Goal: Task Accomplishment & Management: Manage account settings

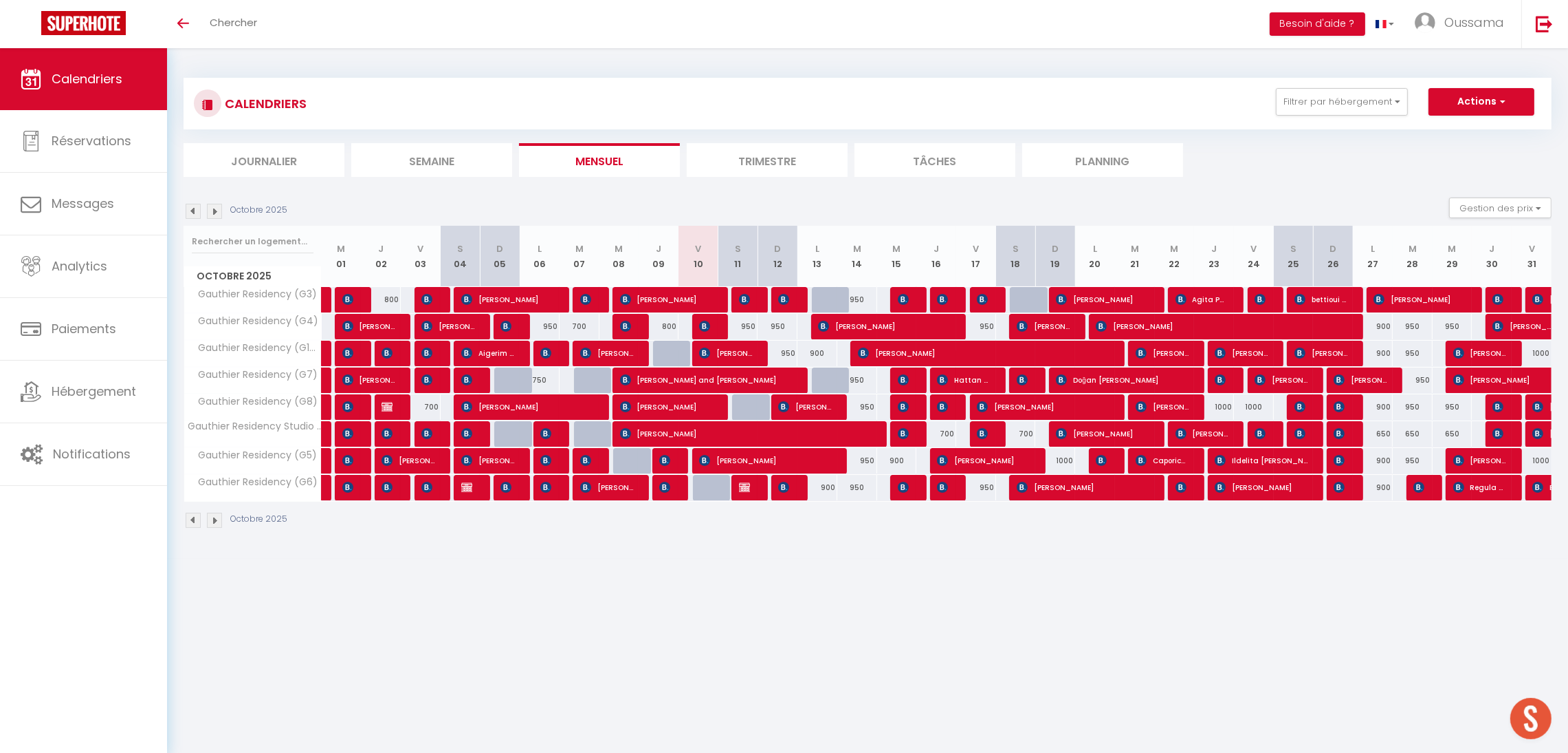
click at [668, 326] on div "800" at bounding box center [658, 327] width 40 height 26
type input "800"
type input "Jeu 09 Octobre 2025"
type input "Ven 10 Octobre 2025"
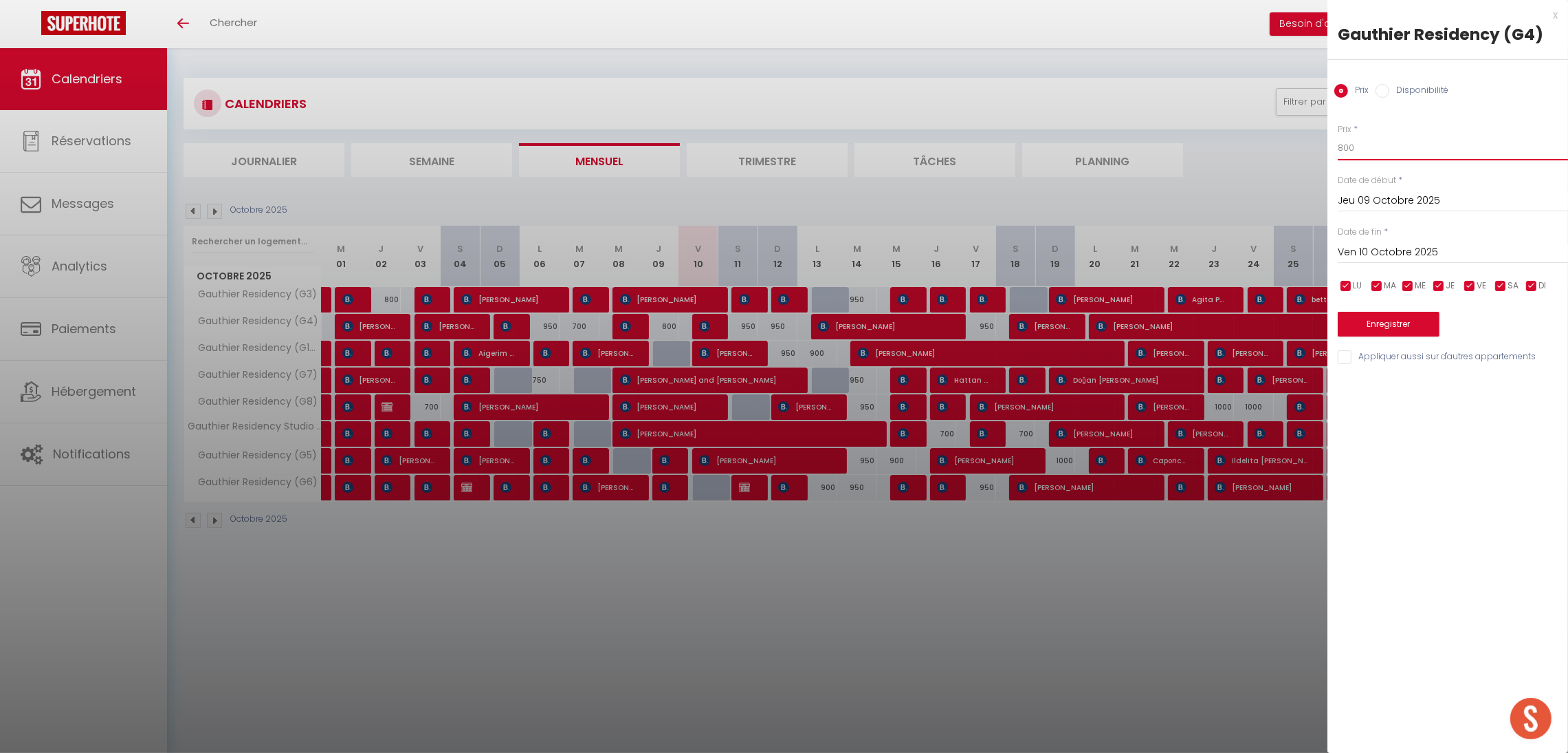
drag, startPoint x: 1367, startPoint y: 145, endPoint x: 1289, endPoint y: 154, distance: 78.5
click at [1289, 154] on body "🟢 Des questions ou besoin d'assistance pour la migration AirBnB? Prenez rdv >>>…" at bounding box center [784, 425] width 1568 height 753
type input "700"
click at [1355, 324] on button "Enregistrer" at bounding box center [1389, 324] width 102 height 25
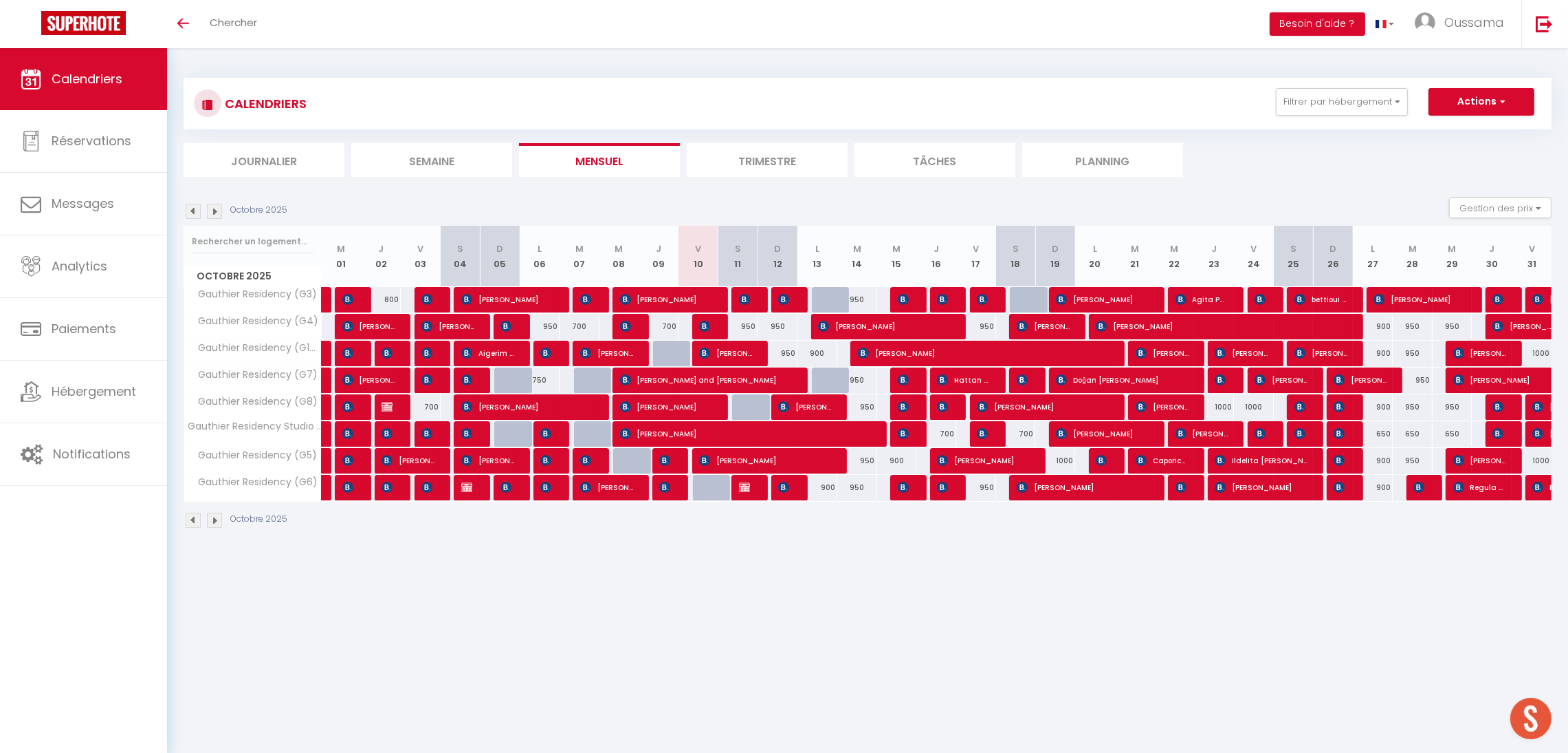
click at [747, 326] on div "950" at bounding box center [738, 327] width 40 height 26
type input "950"
type input "[PERSON_NAME] 11 Octobre 2025"
type input "Dim 12 Octobre 2025"
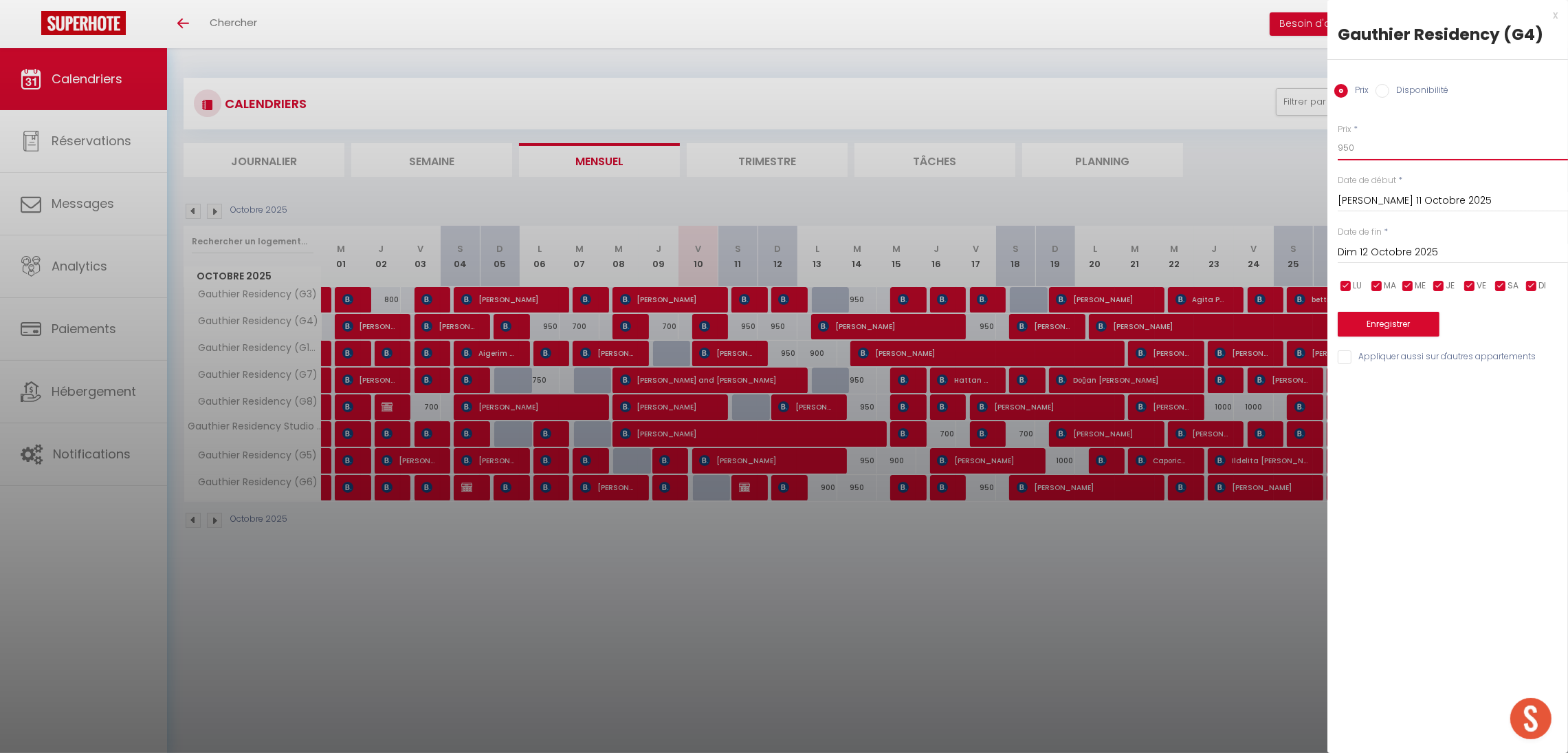
drag, startPoint x: 1361, startPoint y: 148, endPoint x: 1297, endPoint y: 146, distance: 64.0
click at [1297, 146] on body "🟢 Des questions ou besoin d'assistance pour la migration AirBnB? Prenez rdv >>>…" at bounding box center [784, 425] width 1568 height 753
type input "900"
click at [1392, 256] on input "Dim 12 Octobre 2025" at bounding box center [1452, 252] width 230 height 18
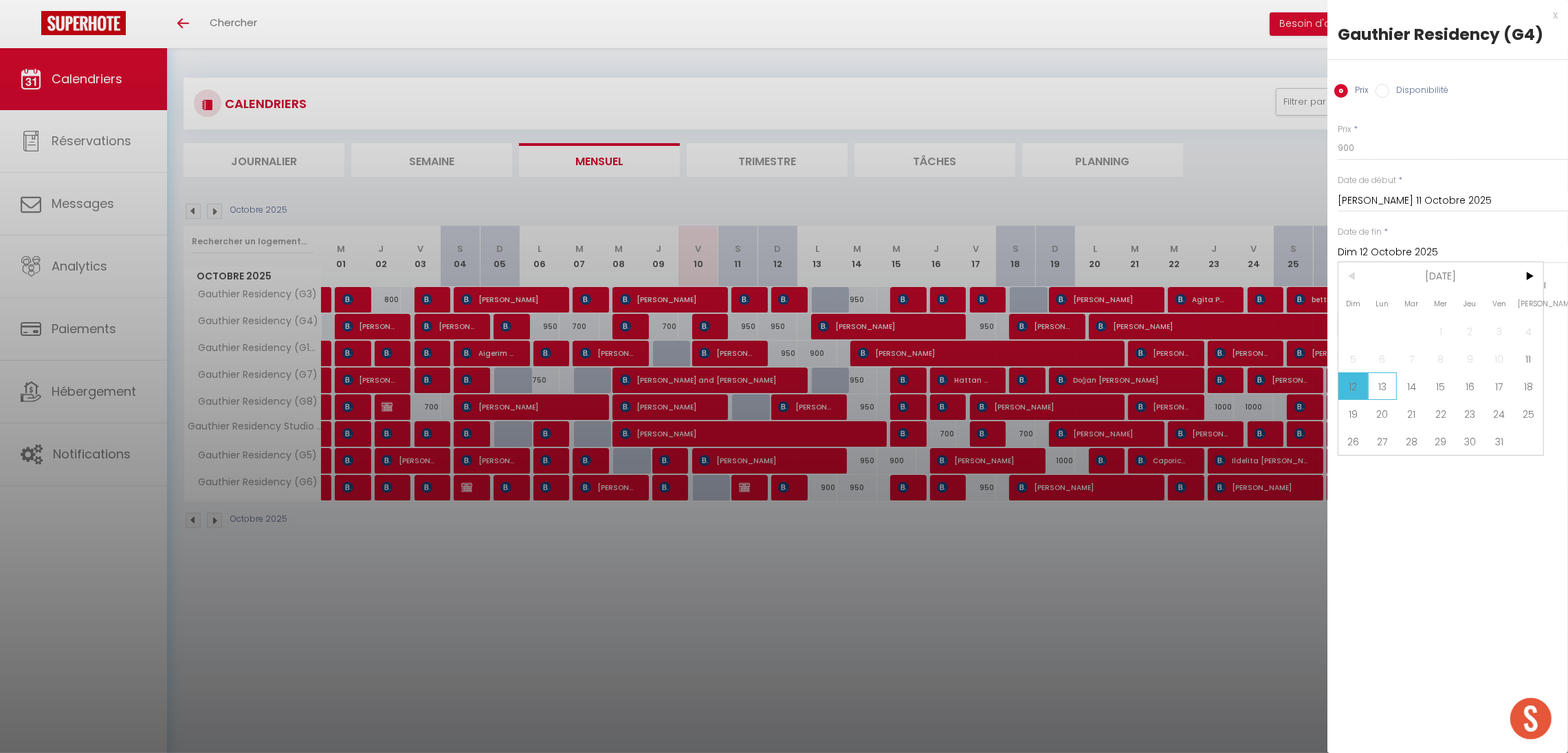
click at [1384, 390] on span "13" at bounding box center [1383, 386] width 30 height 28
type input "Lun 13 Octobre 2025"
click at [1383, 328] on button "Enregistrer" at bounding box center [1389, 324] width 102 height 25
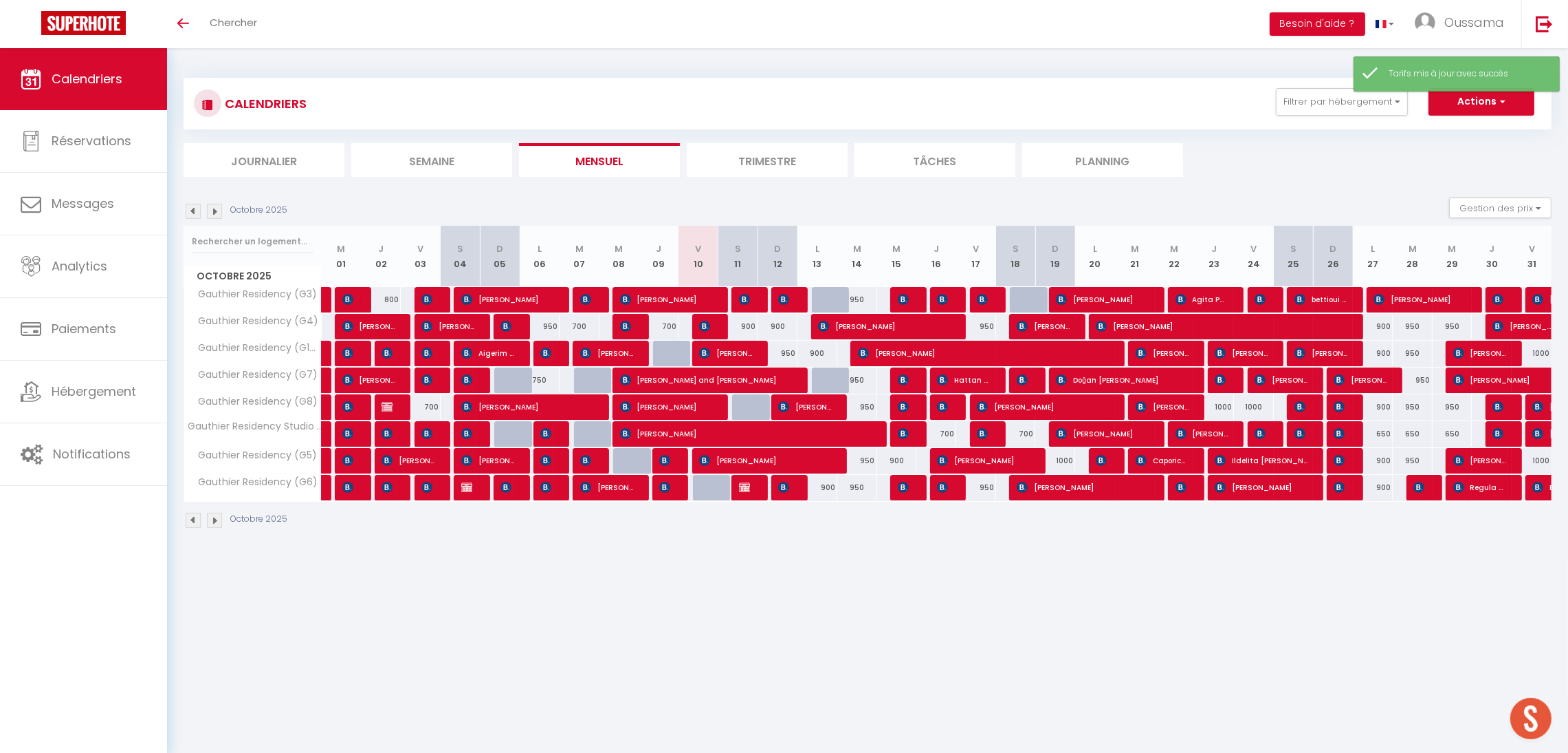
click at [784, 355] on div "950" at bounding box center [777, 353] width 40 height 26
type input "950"
type input "Dim 12 Octobre 2025"
type input "Lun 13 Octobre 2025"
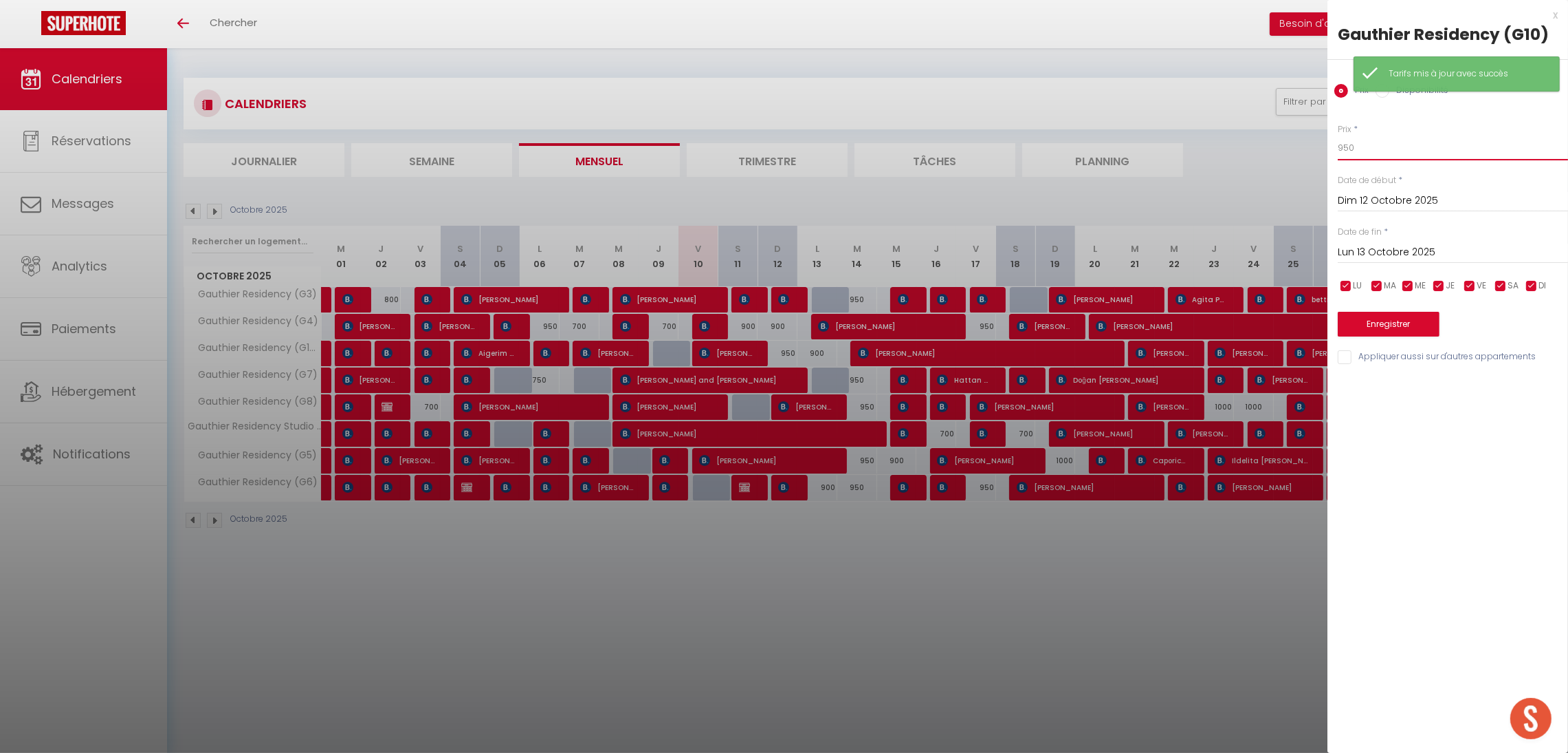
drag, startPoint x: 1396, startPoint y: 152, endPoint x: 1282, endPoint y: 142, distance: 114.4
click at [1282, 142] on body "🟢 Des questions ou besoin d'assistance pour la migration AirBnB? Prenez rdv >>>…" at bounding box center [784, 425] width 1568 height 753
type input "900"
click at [1402, 331] on button "Enregistrer" at bounding box center [1389, 324] width 102 height 25
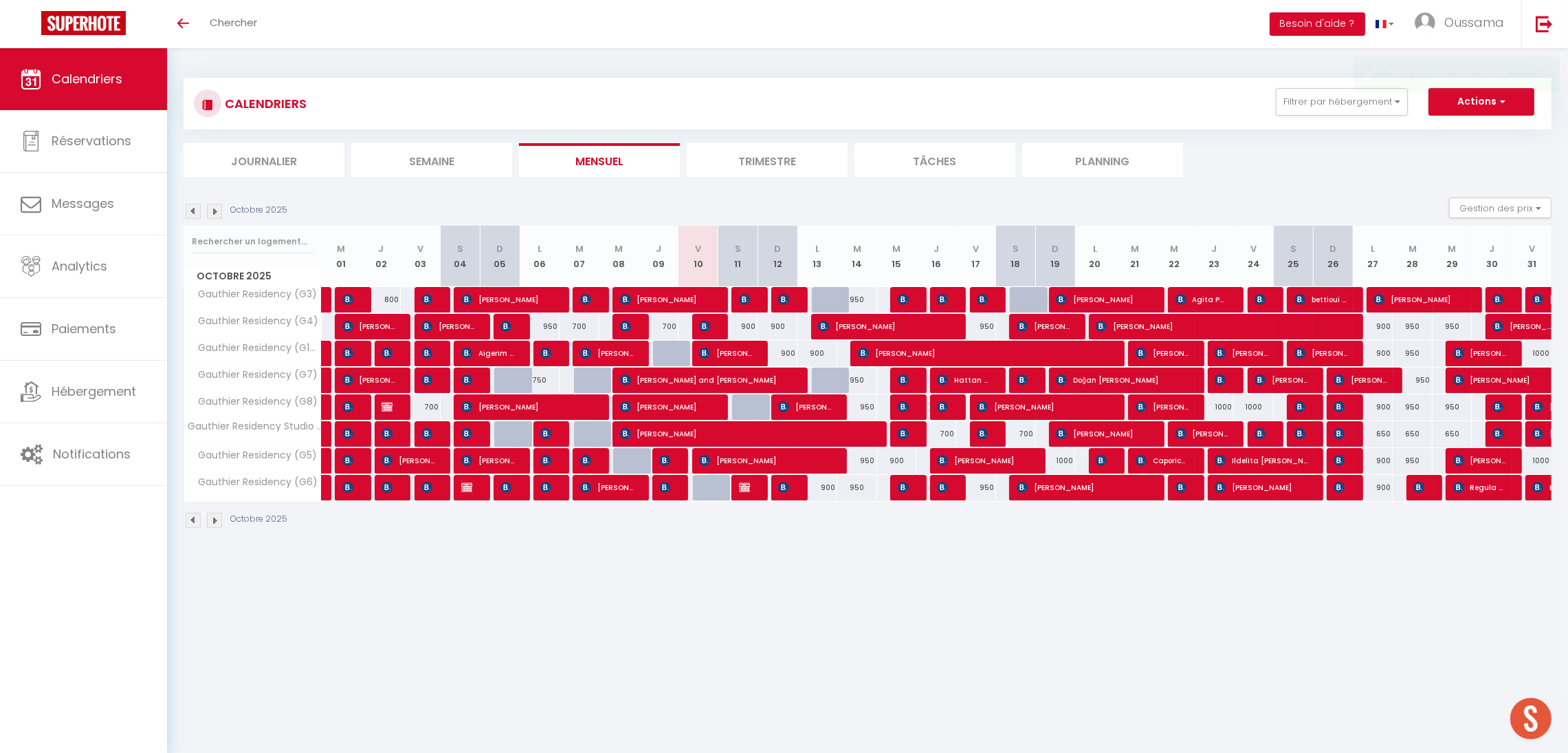
click at [215, 213] on img at bounding box center [214, 211] width 15 height 15
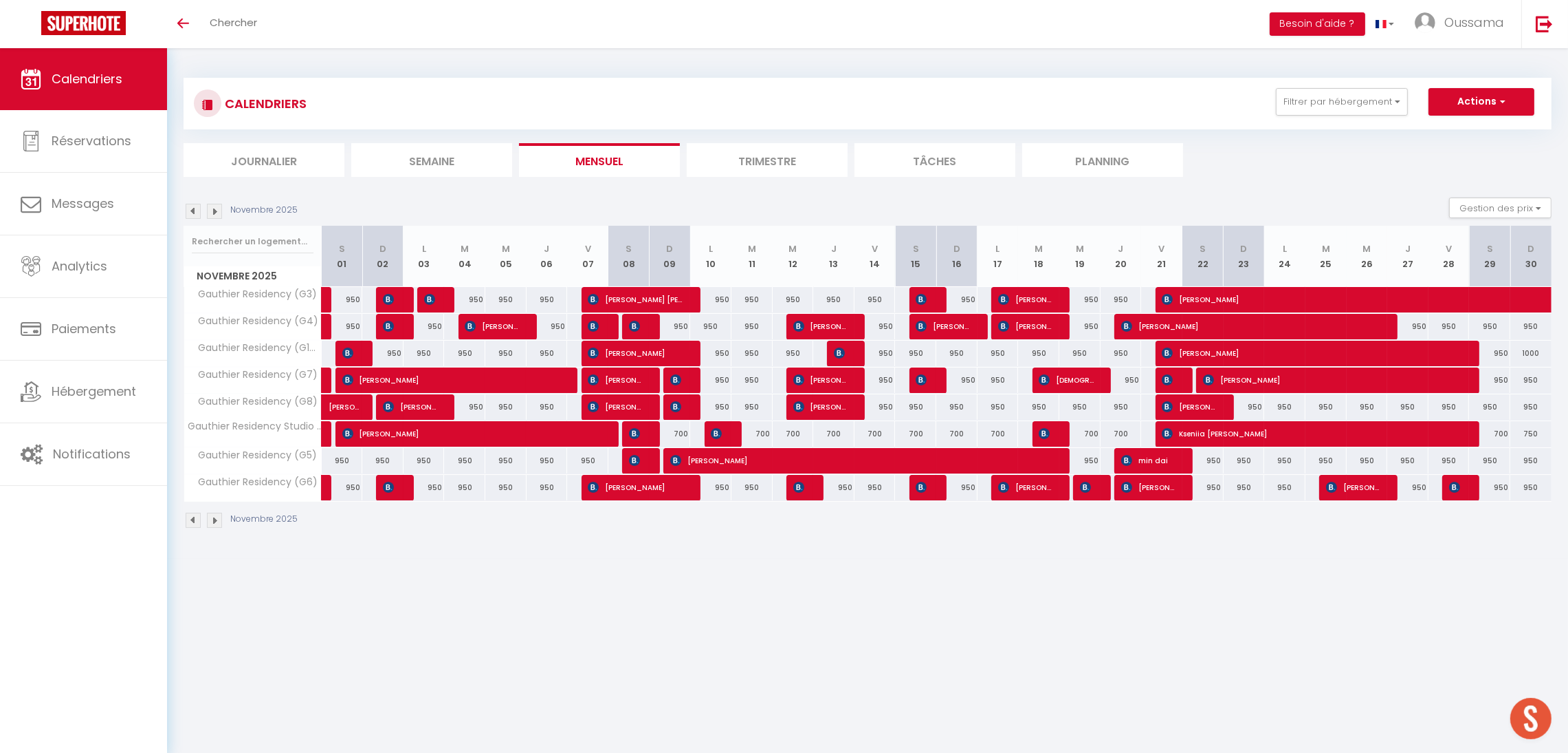
click at [186, 212] on img at bounding box center [193, 211] width 15 height 15
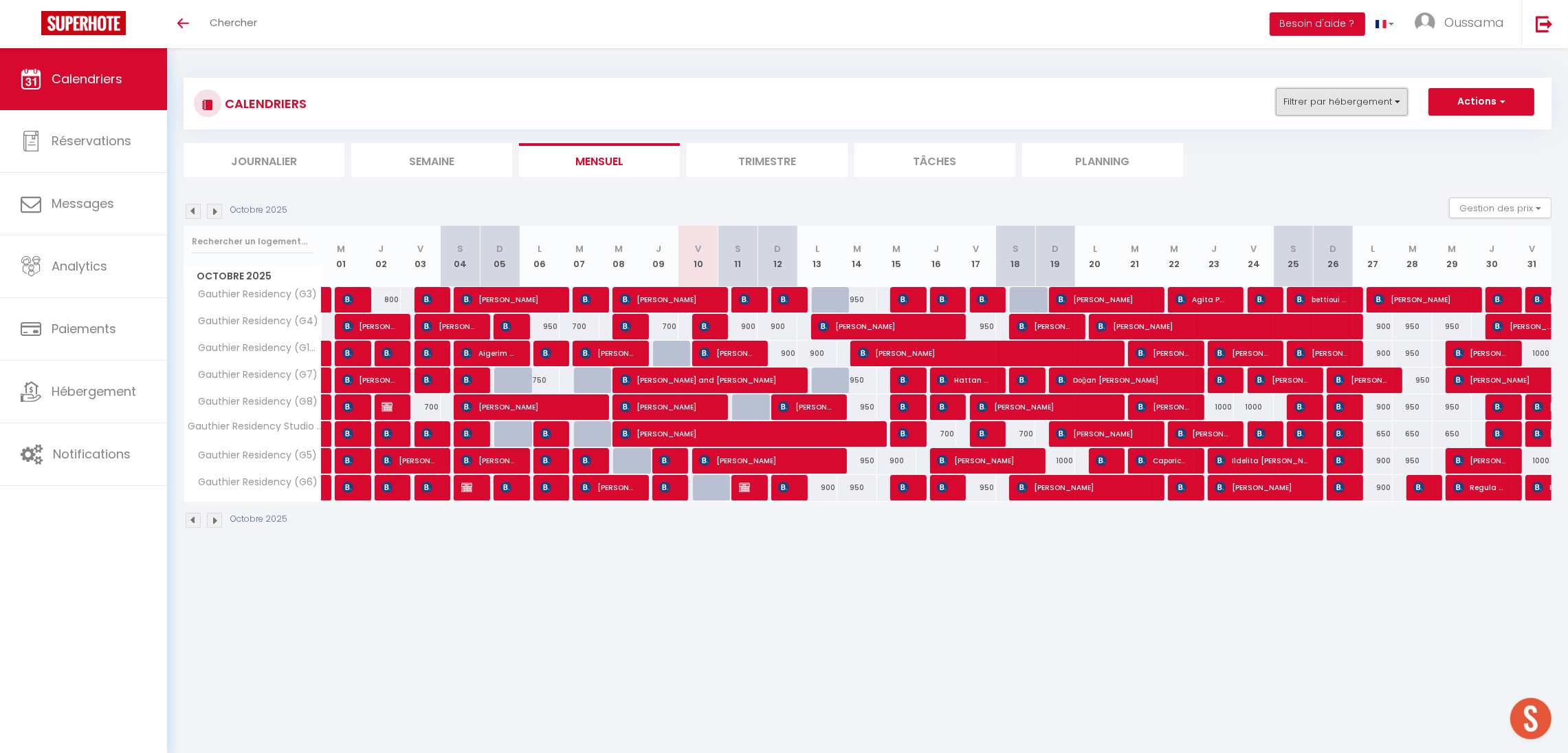
click at [1359, 111] on button "Filtrer par hébergement" at bounding box center [1341, 102] width 132 height 28
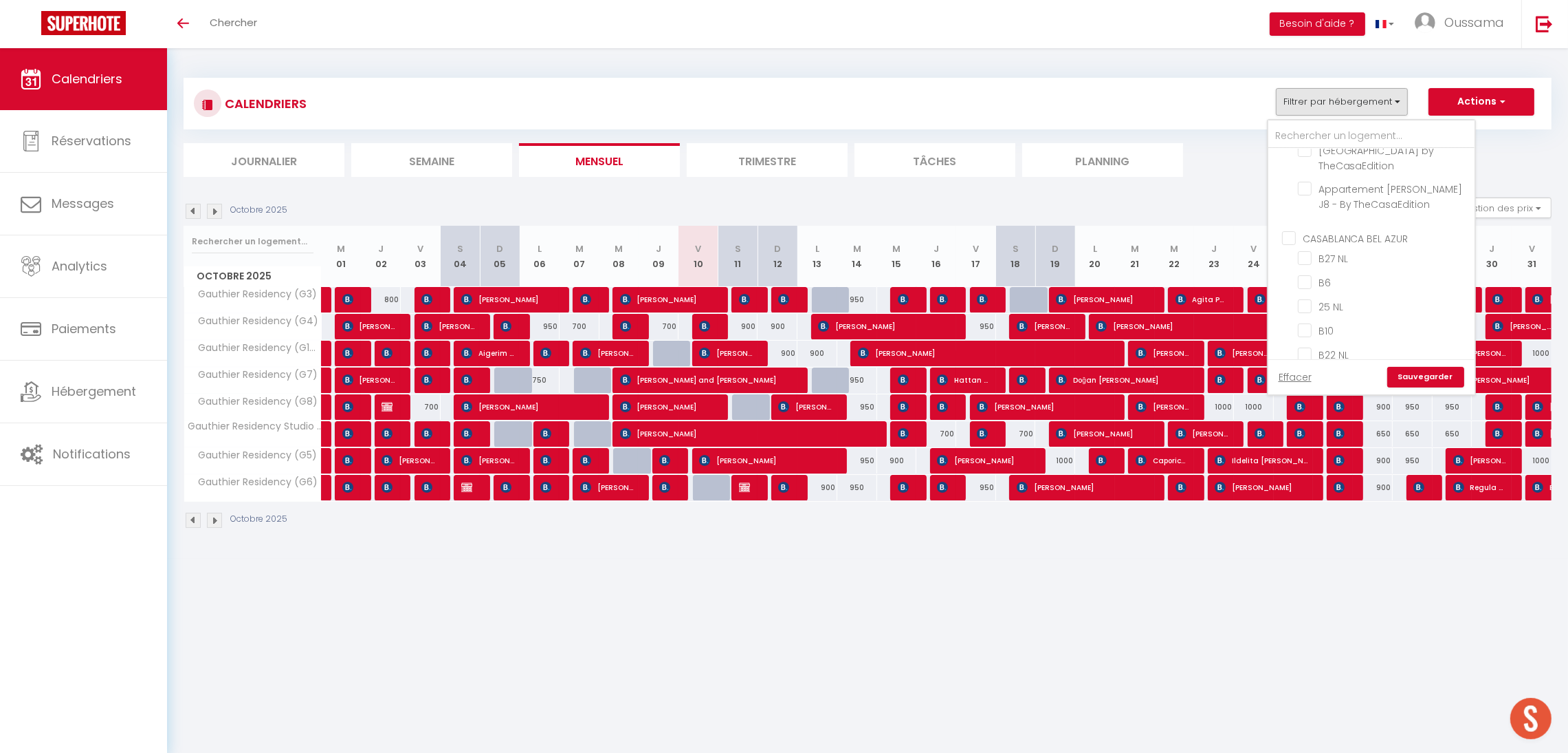
click at [1358, 233] on input "CASABLANCA BEL AZUR" at bounding box center [1385, 236] width 206 height 14
checkbox input "true"
checkbox input "false"
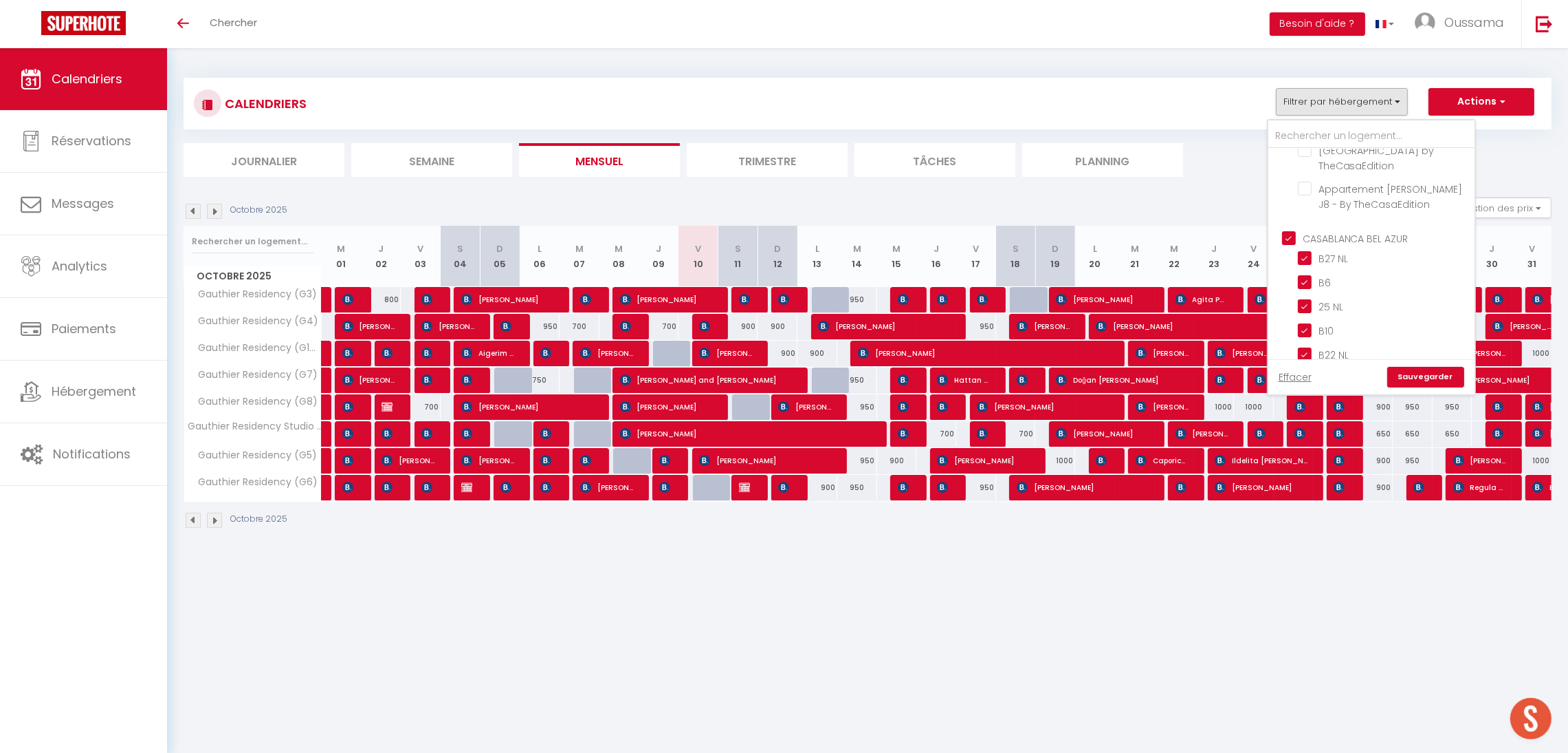
checkbox input "false"
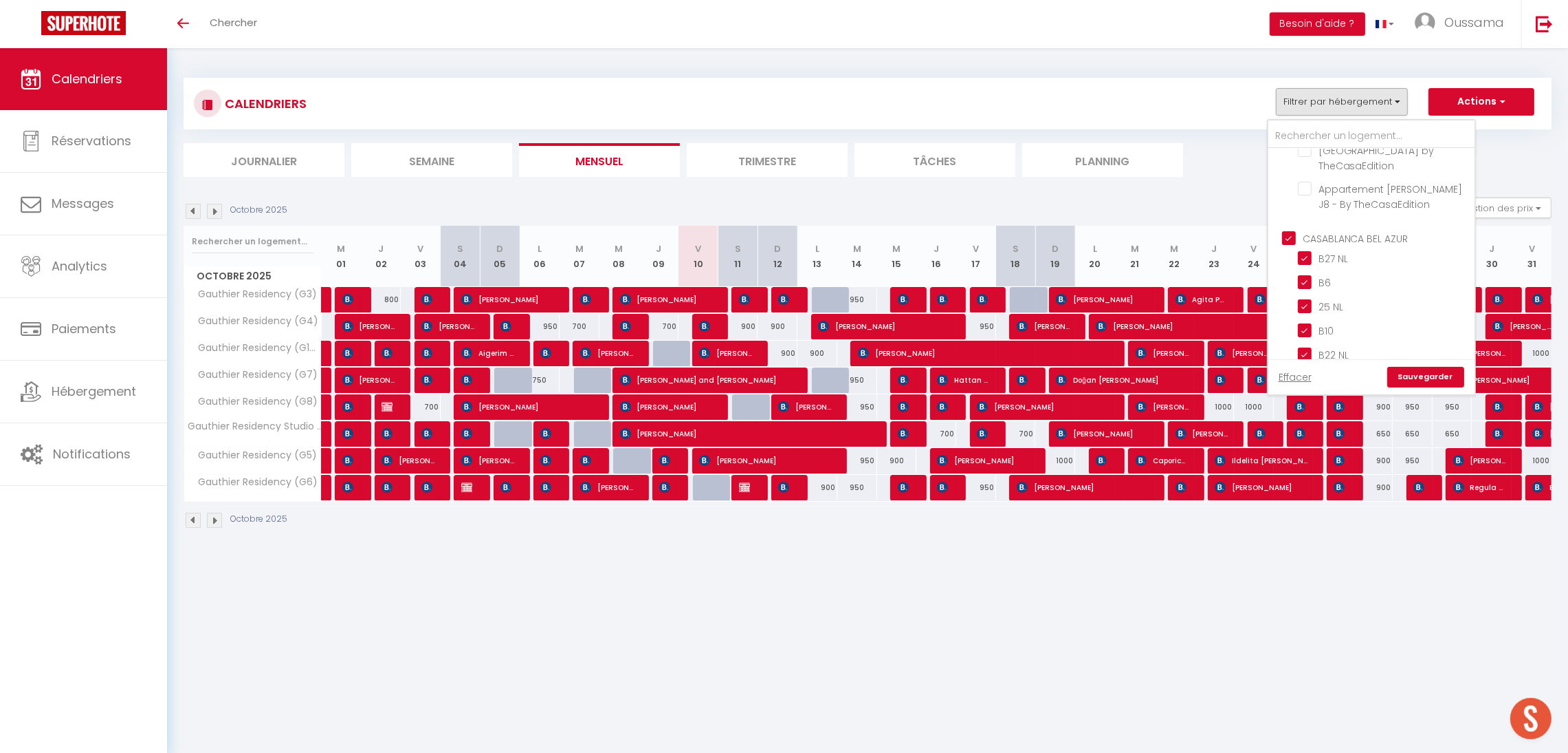
checkbox input "false"
checkbox input "true"
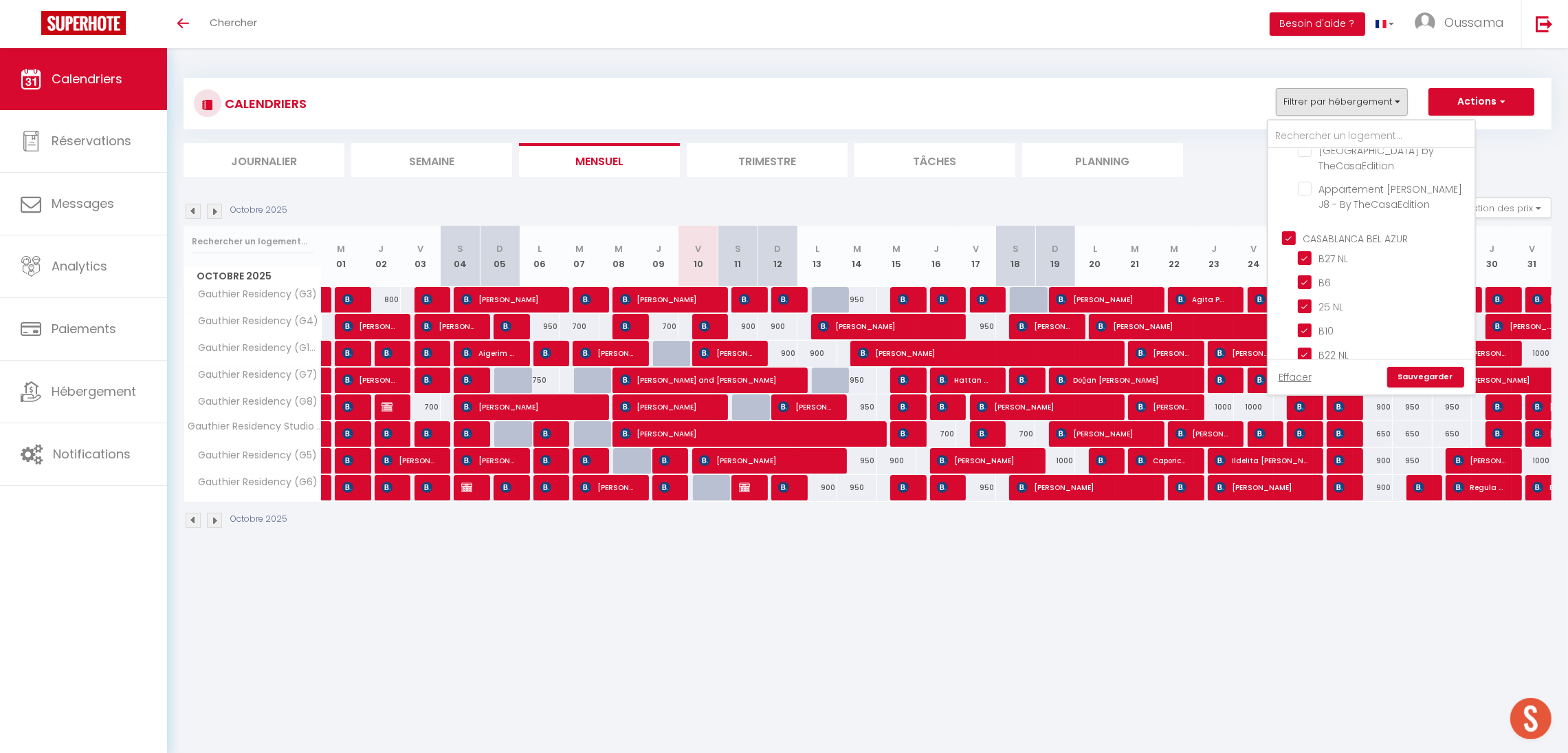
checkbox input "true"
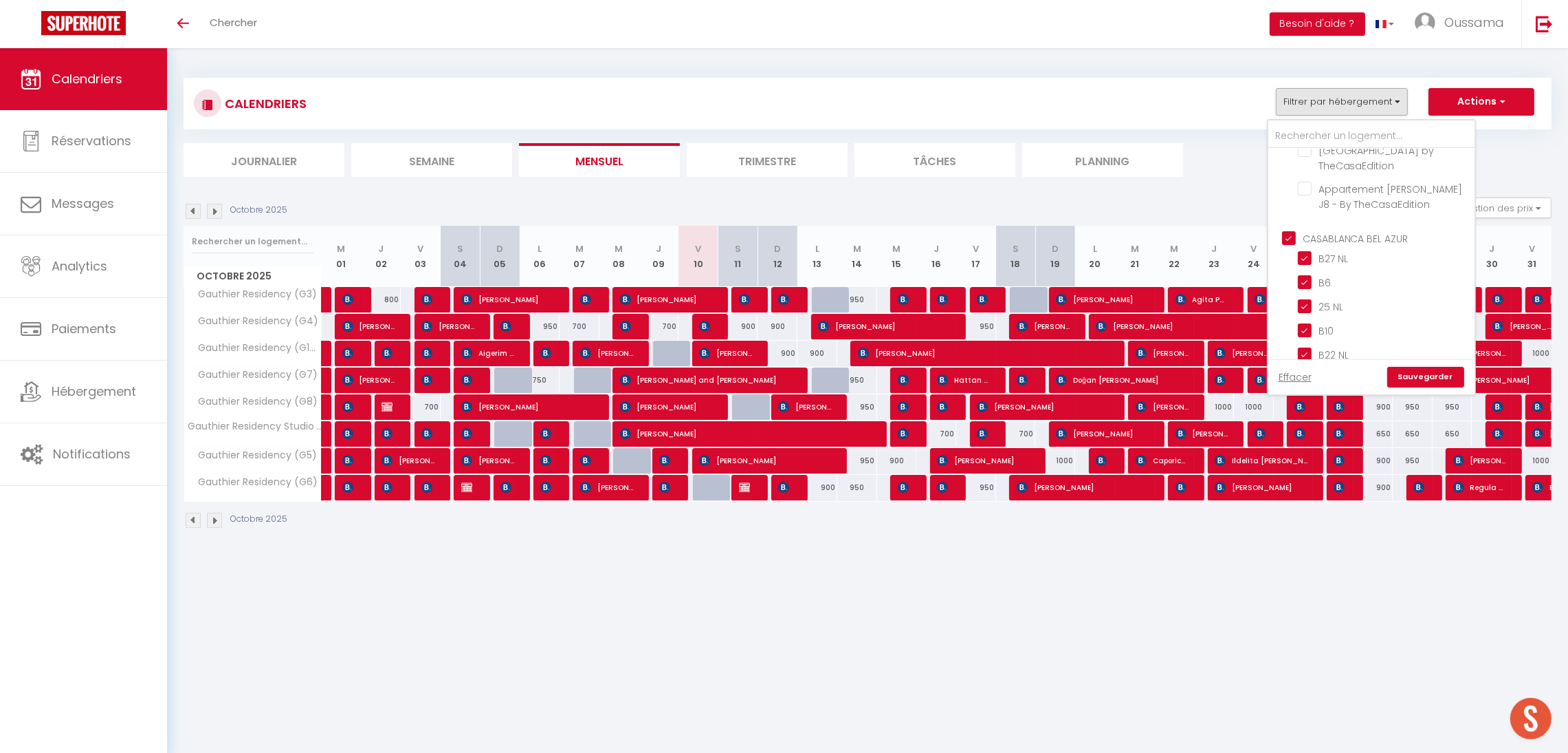
checkbox input "true"
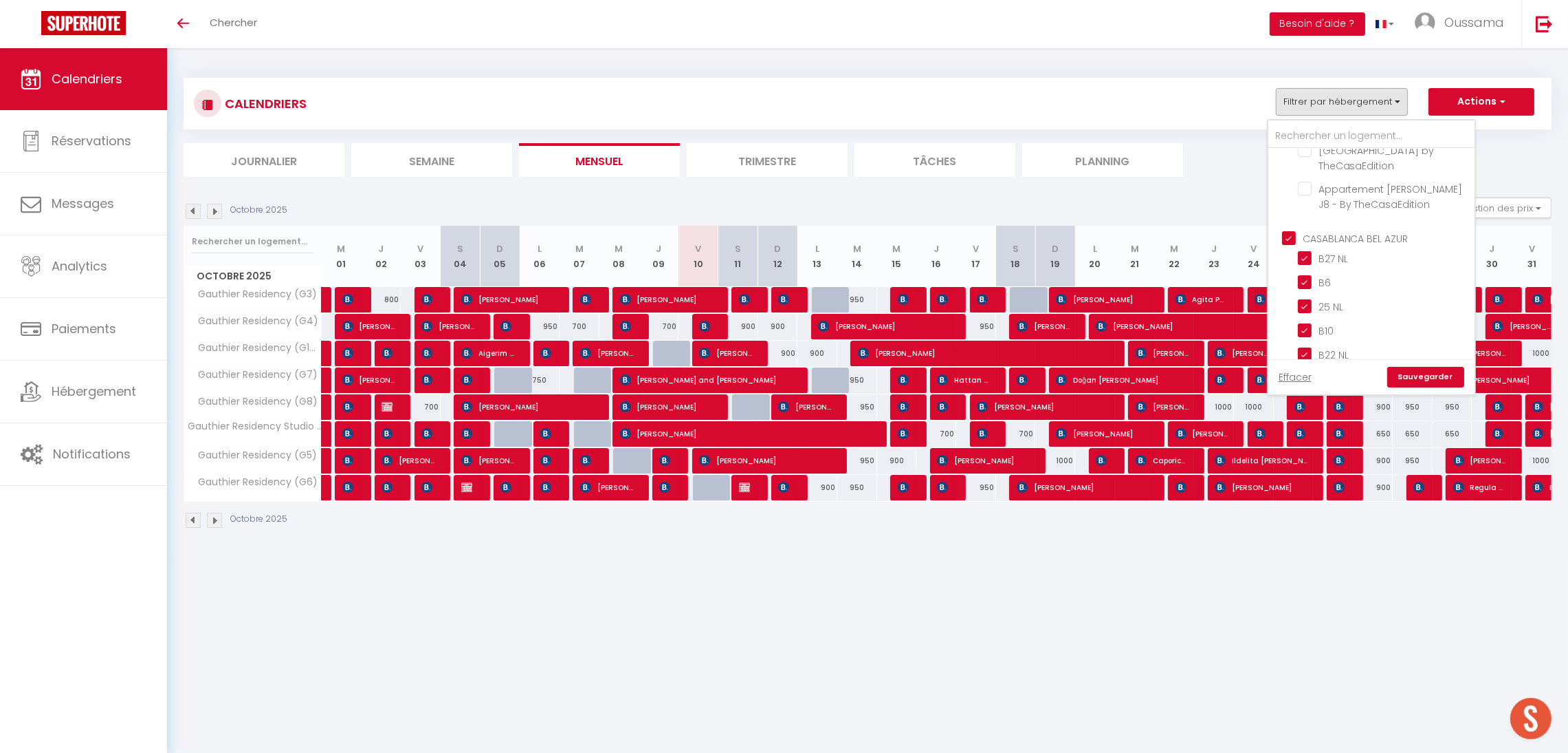
checkbox input "true"
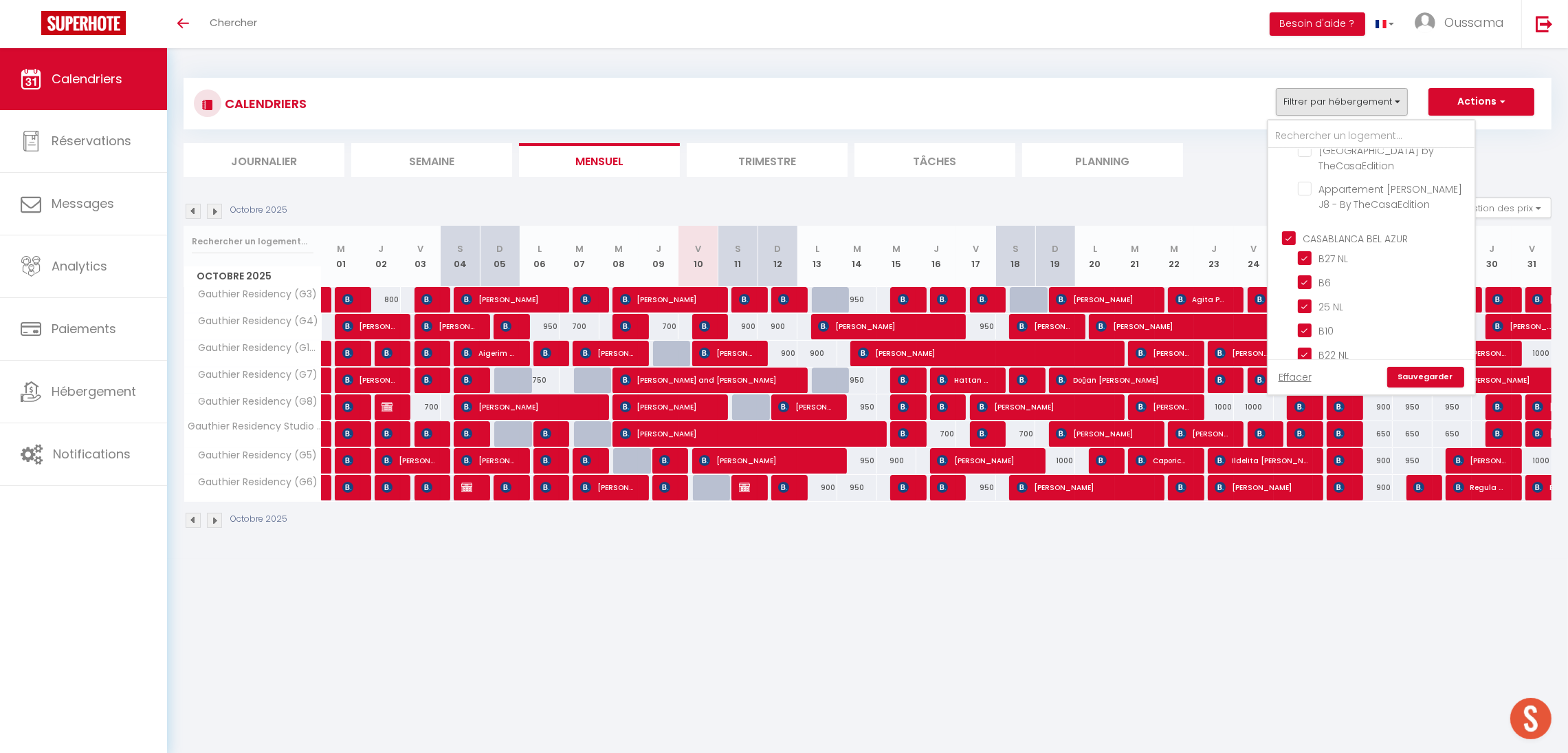
checkbox input "true"
checkbox input "false"
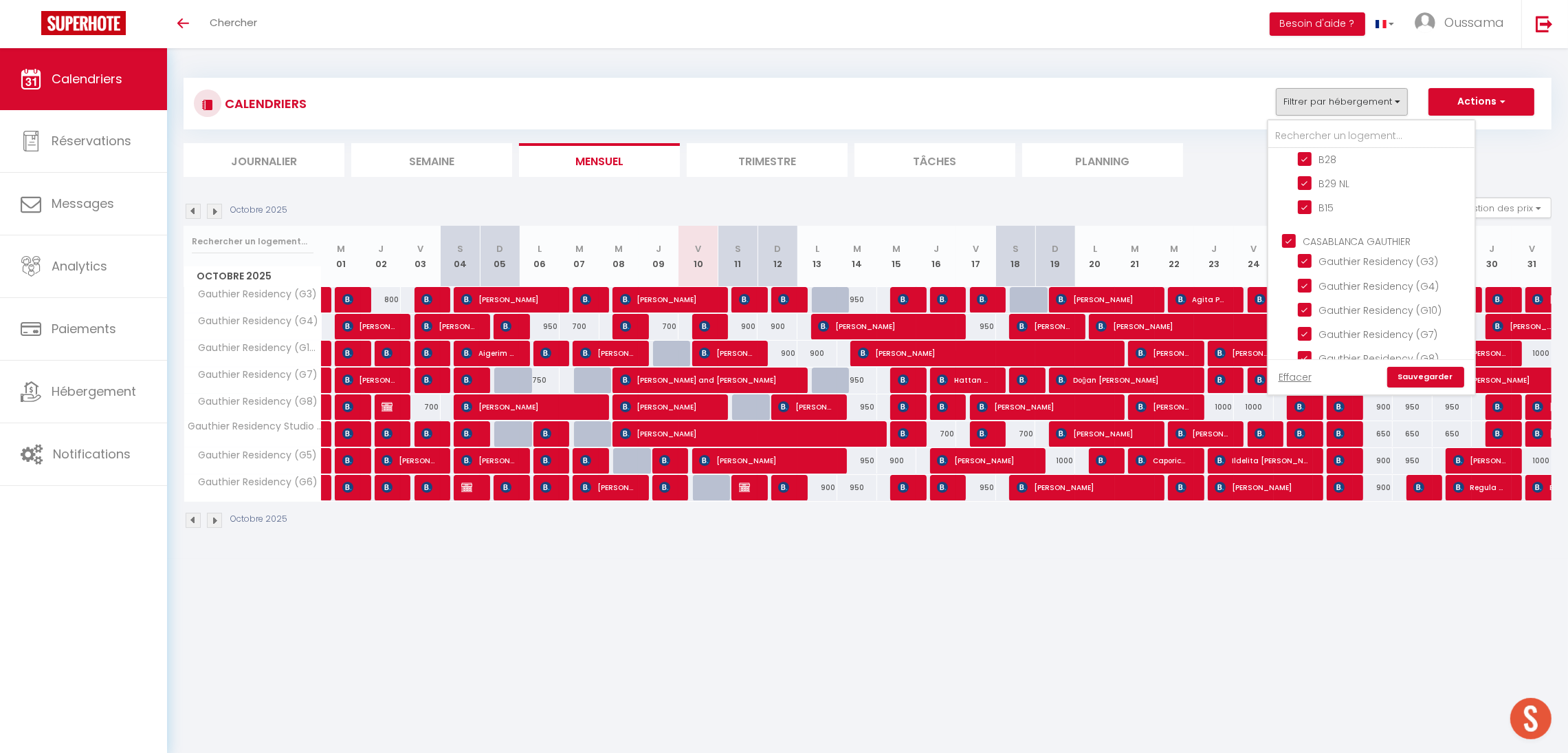
scroll to position [965, 0]
click at [1358, 233] on span "CASABLANCA GAUTHIER" at bounding box center [1356, 235] width 108 height 14
click at [1358, 233] on input "CASABLANCA GAUTHIER" at bounding box center [1385, 233] width 206 height 14
checkbox input "false"
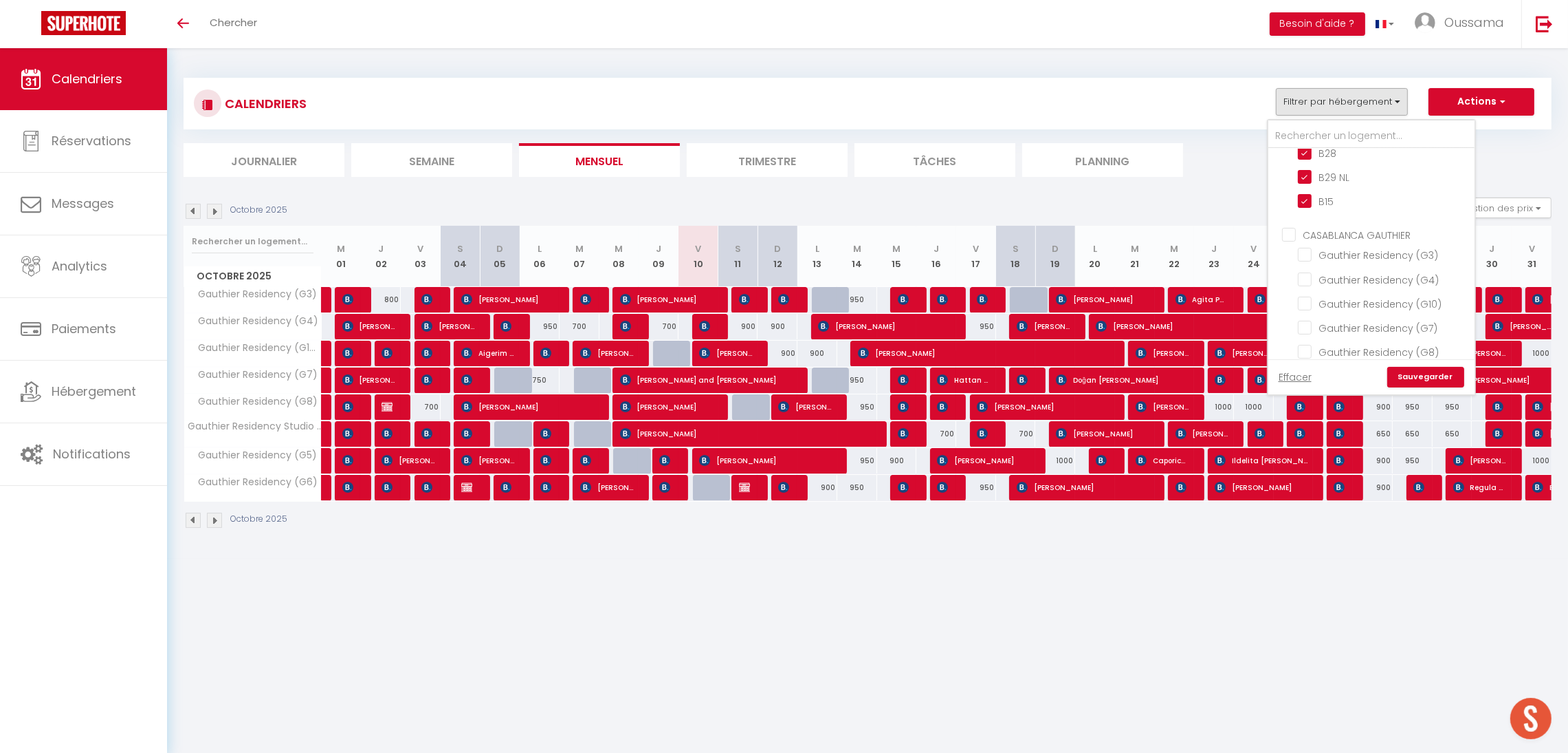
checkbox input "false"
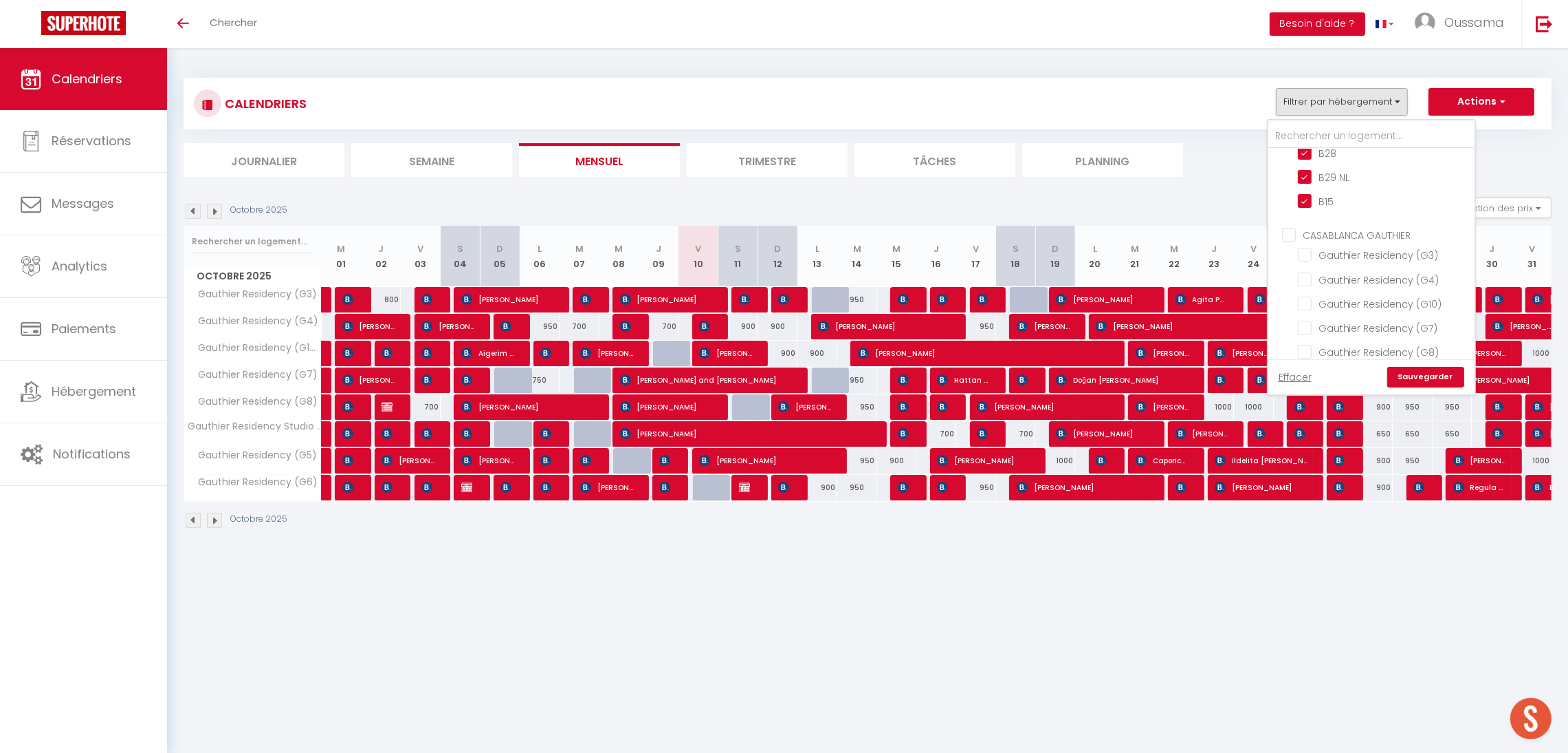
checkbox input "false"
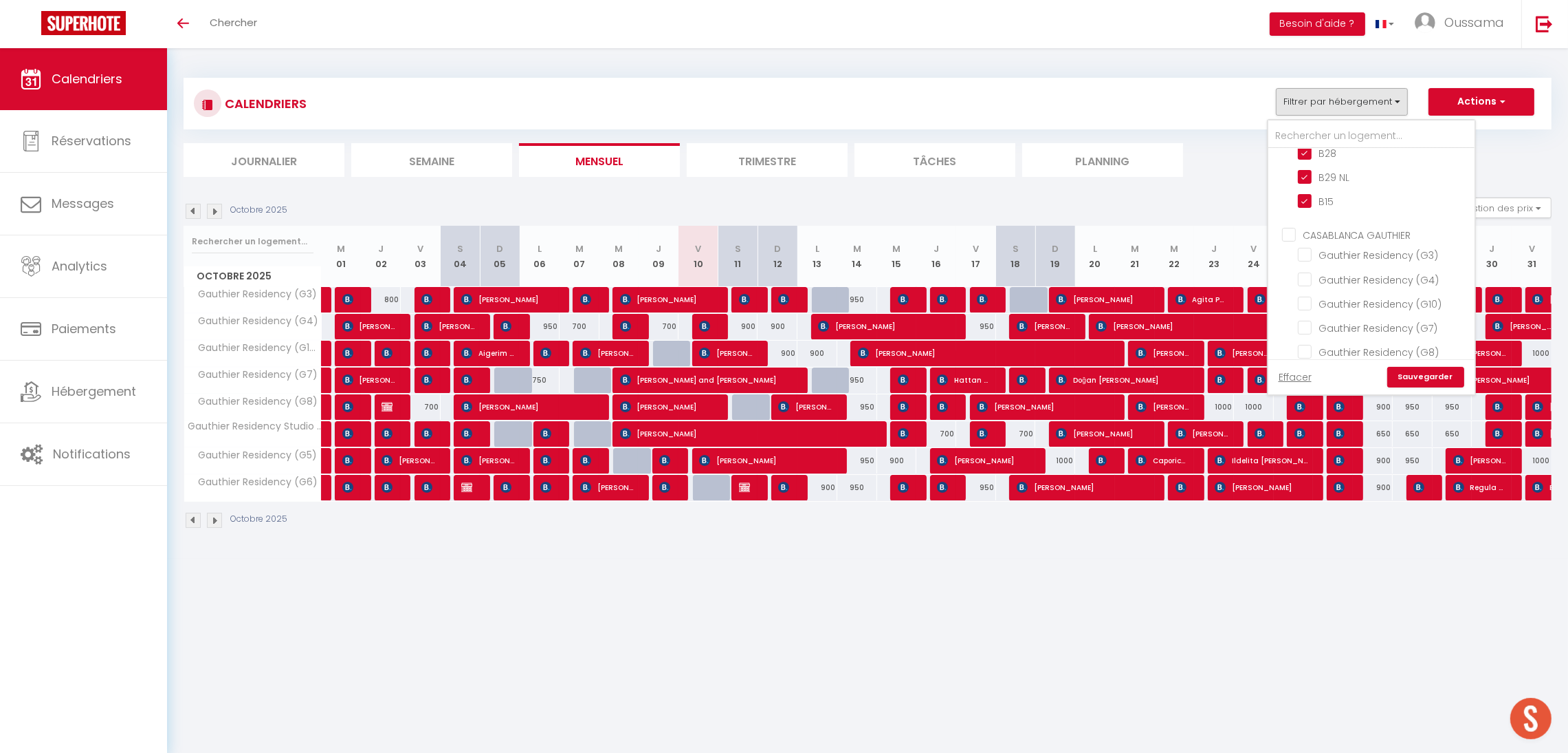
checkbox input "false"
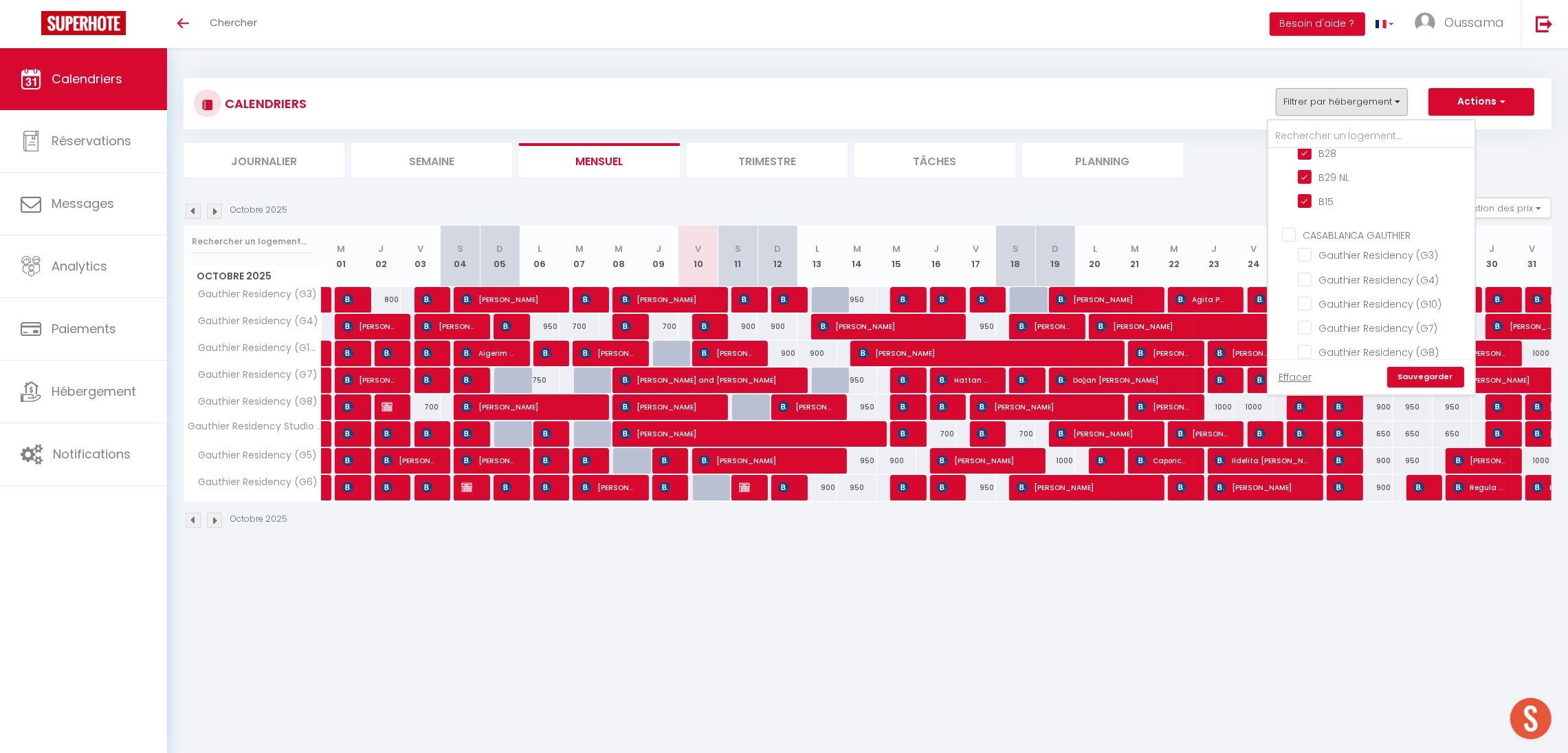
checkbox input "false"
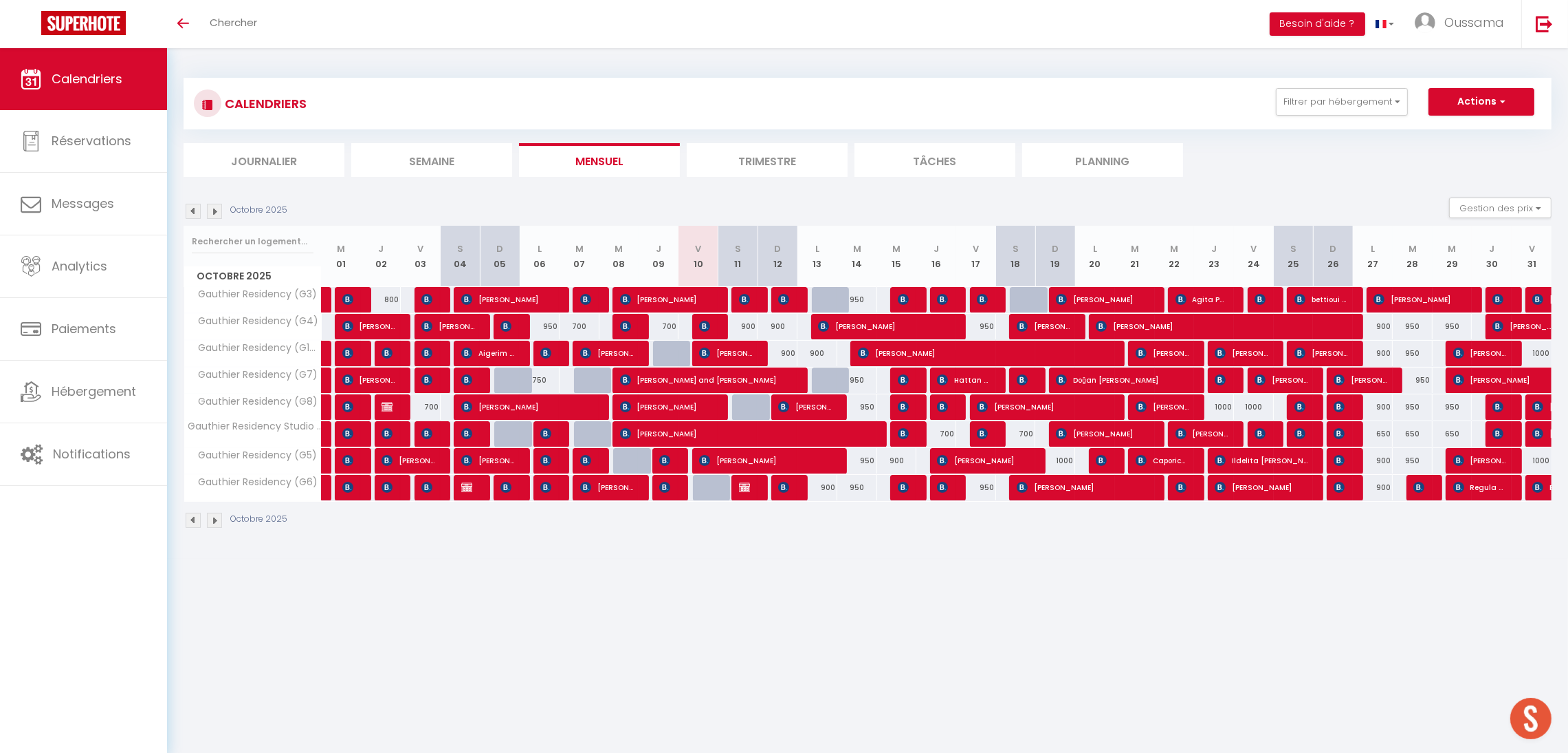
click at [1326, 117] on div "CALENDRIERS Filtrer par hébergement AGADIR [GEOGRAPHIC_DATA] studio A2 by TCE […" at bounding box center [868, 103] width 1348 height 31
click at [1333, 103] on button "Filtrer par hébergement" at bounding box center [1341, 102] width 132 height 28
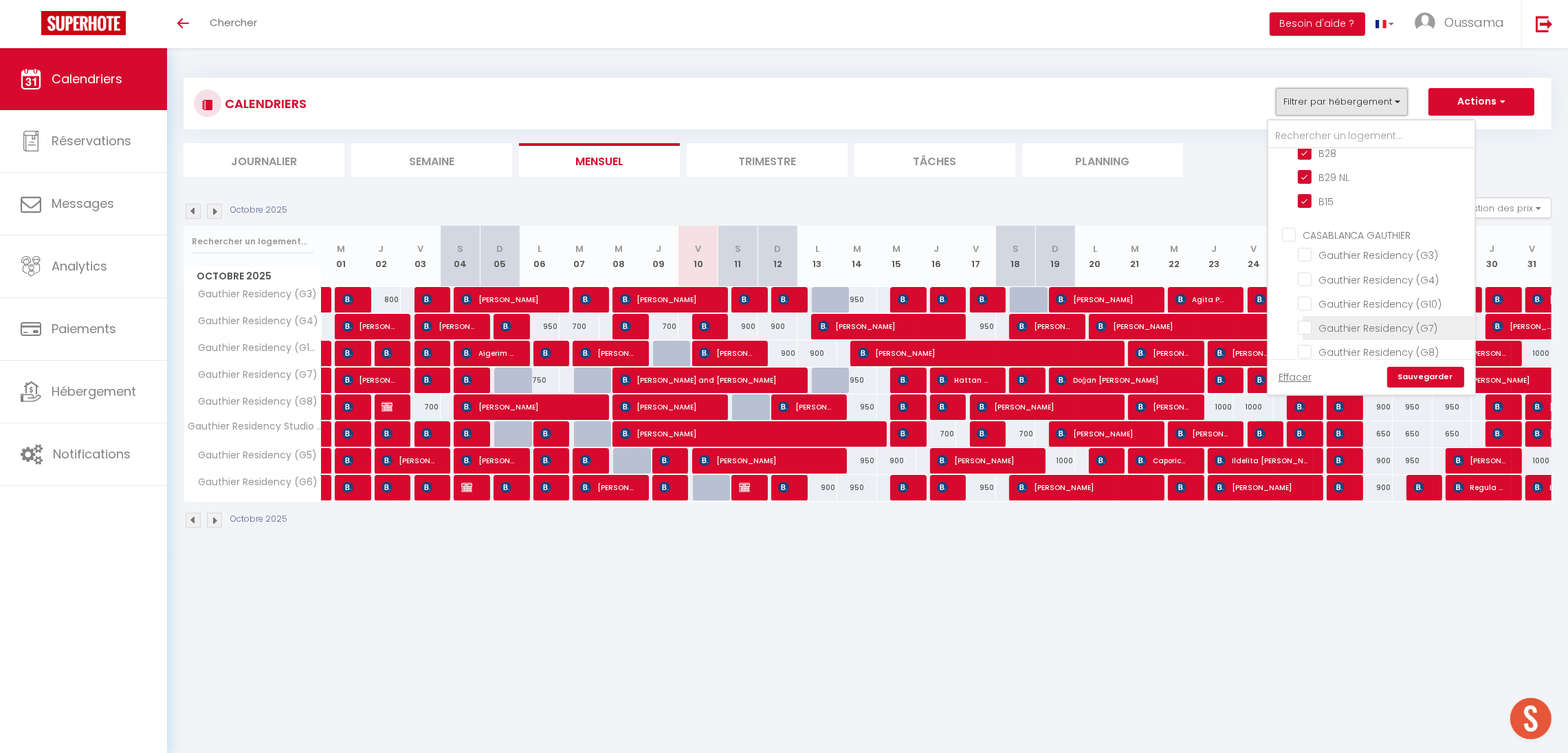
scroll to position [995, 0]
click at [1428, 379] on link "Sauvegarder" at bounding box center [1426, 376] width 77 height 20
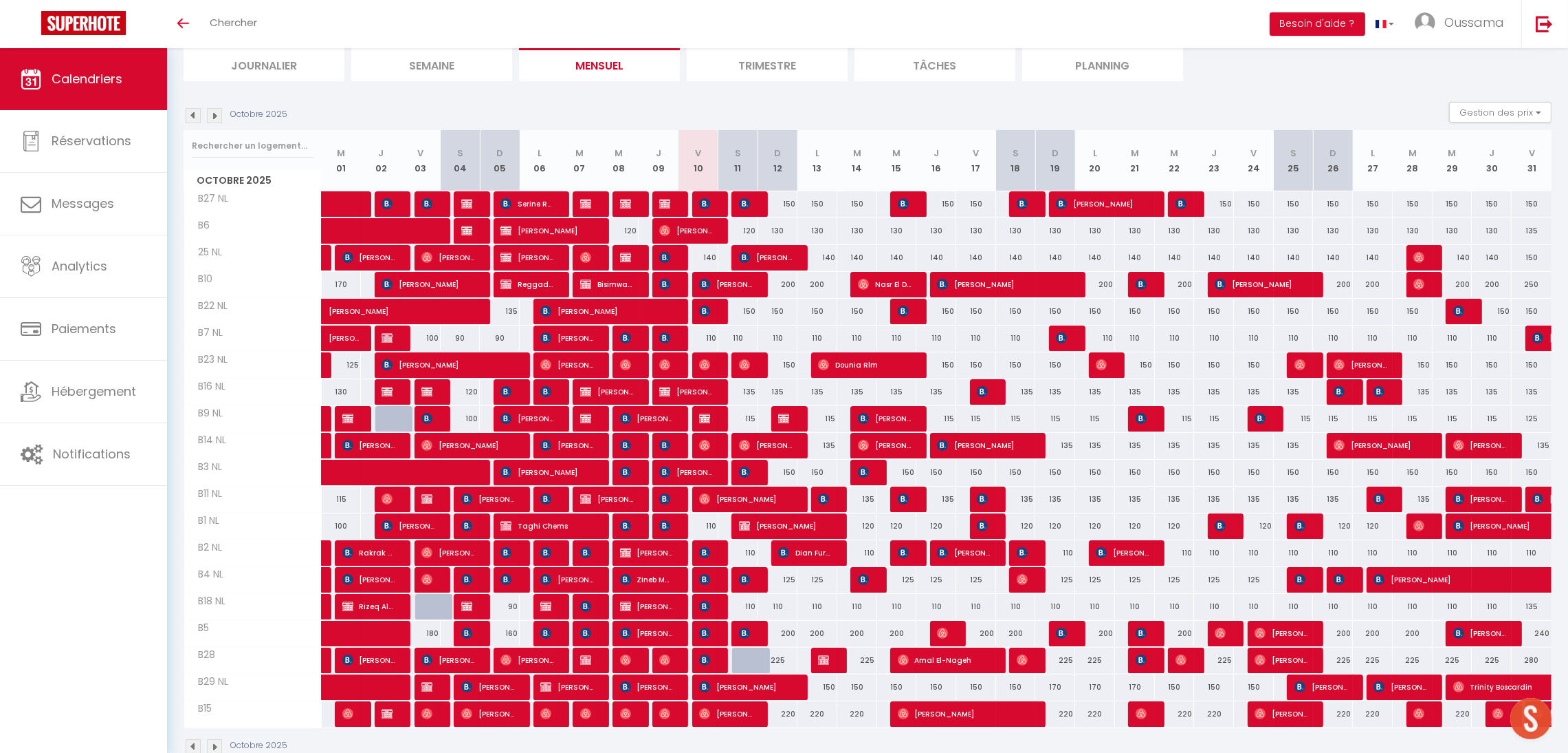
scroll to position [130, 0]
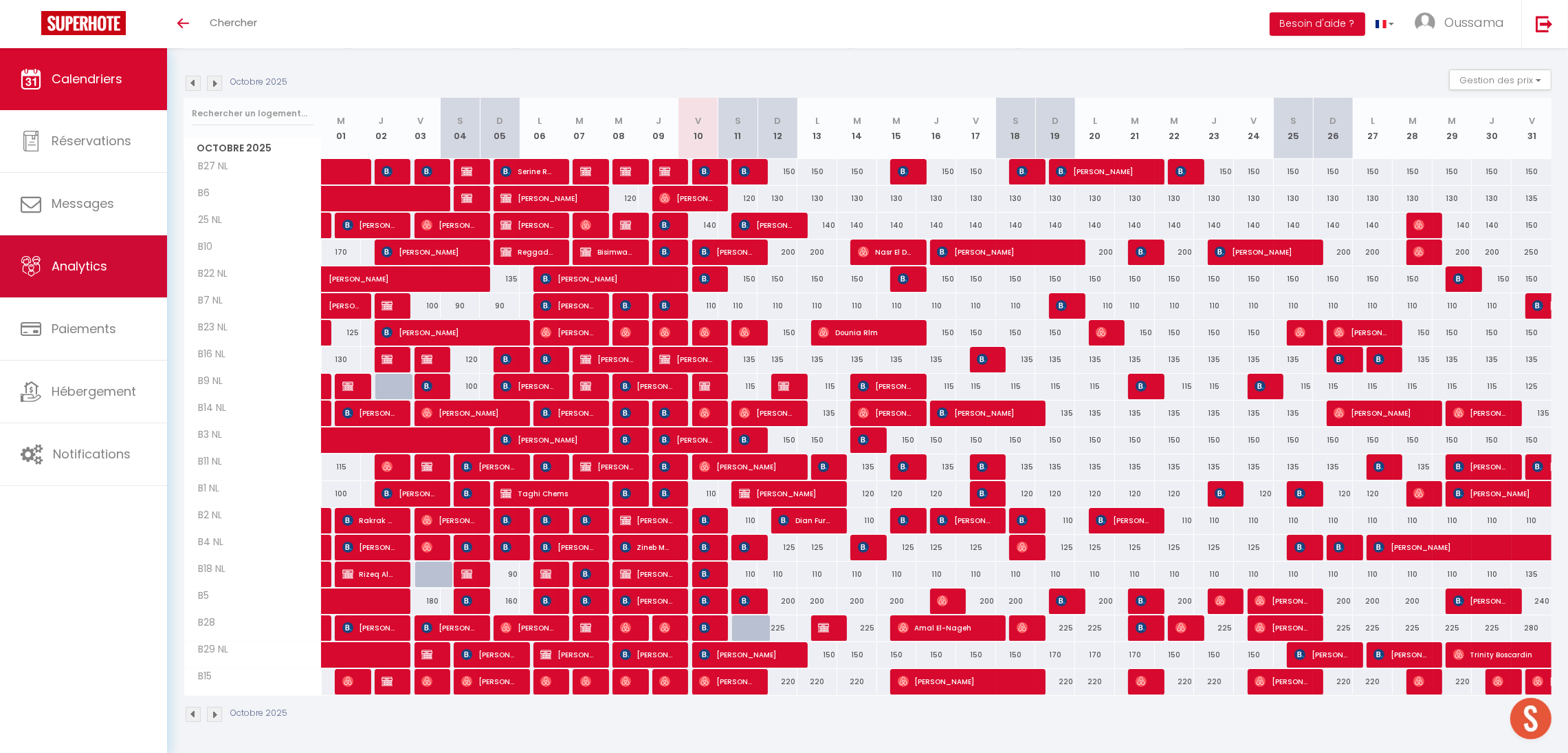
click at [33, 253] on link "Analytics" at bounding box center [83, 265] width 167 height 62
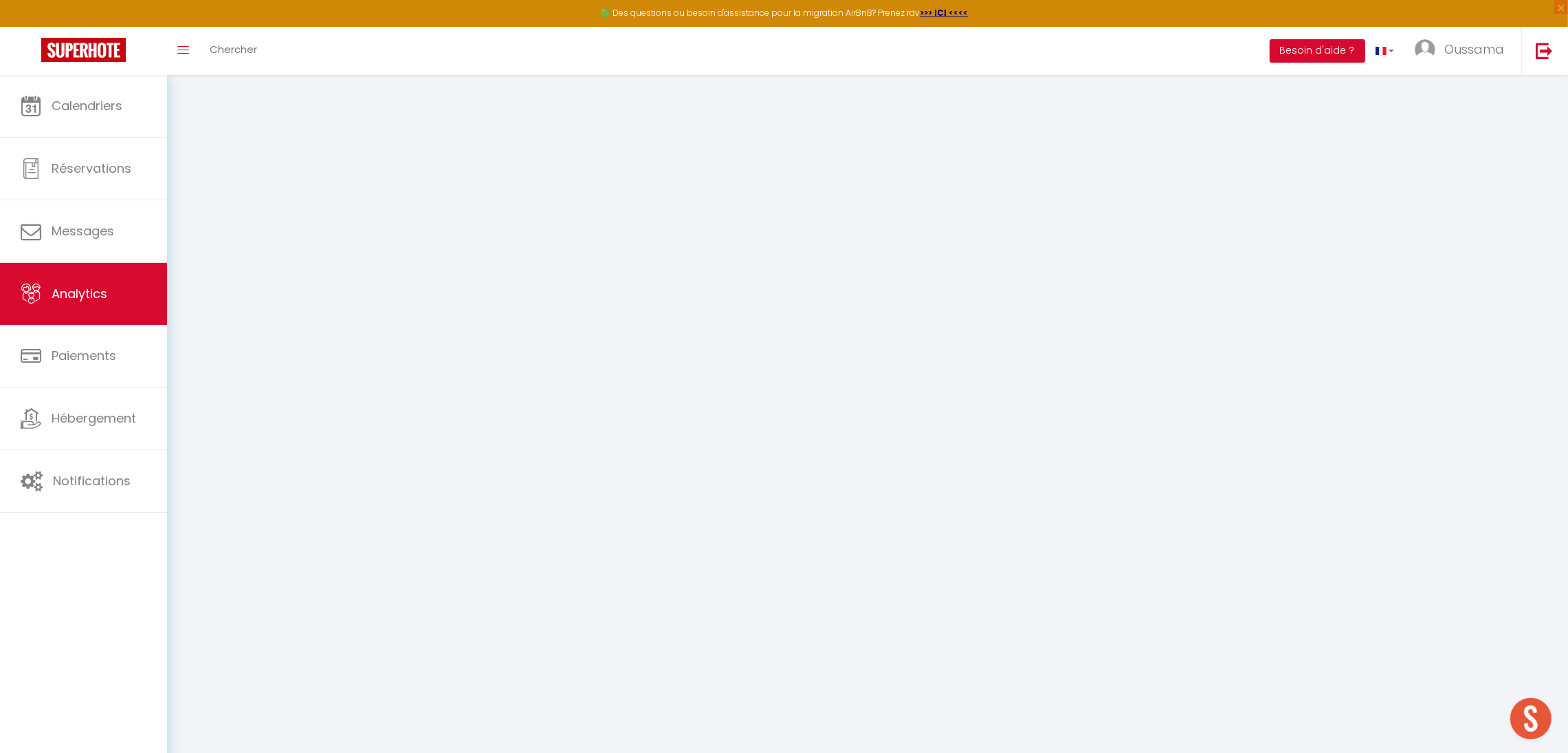
select select "2025"
select select "10"
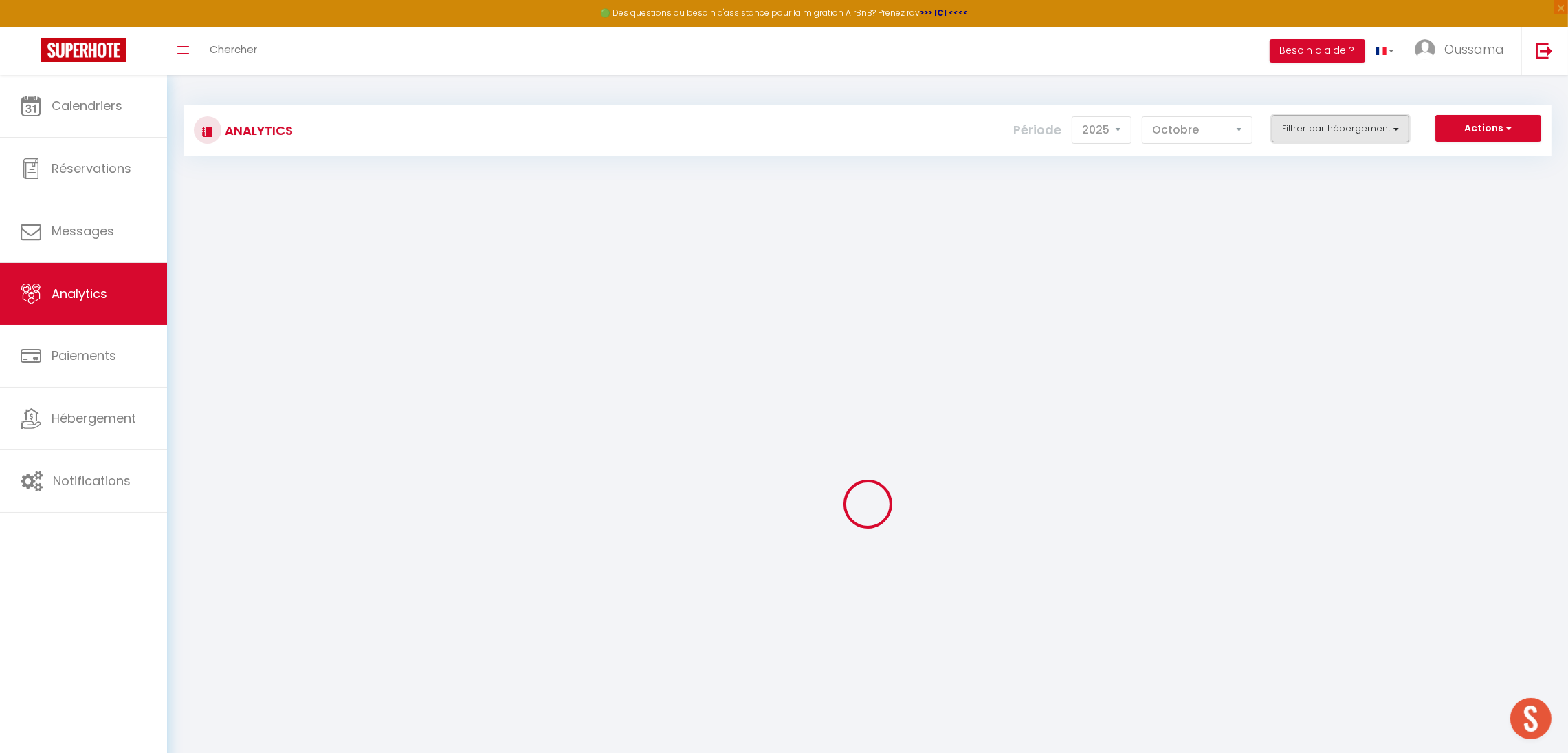
click at [1323, 131] on button "Filtrer par hébergement" at bounding box center [1341, 129] width 138 height 28
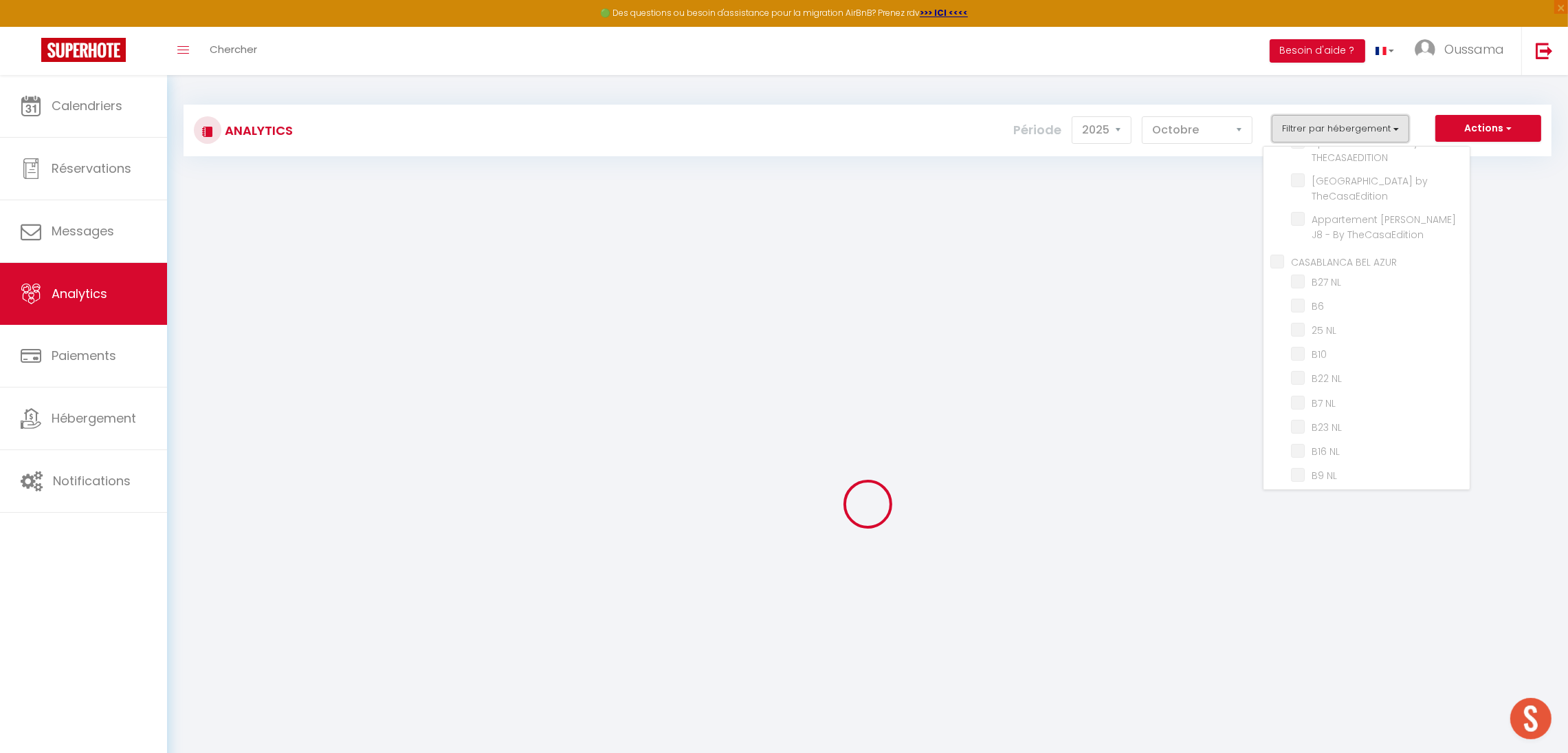
scroll to position [409, 0]
checkbox input "false"
checkbox TCE "false"
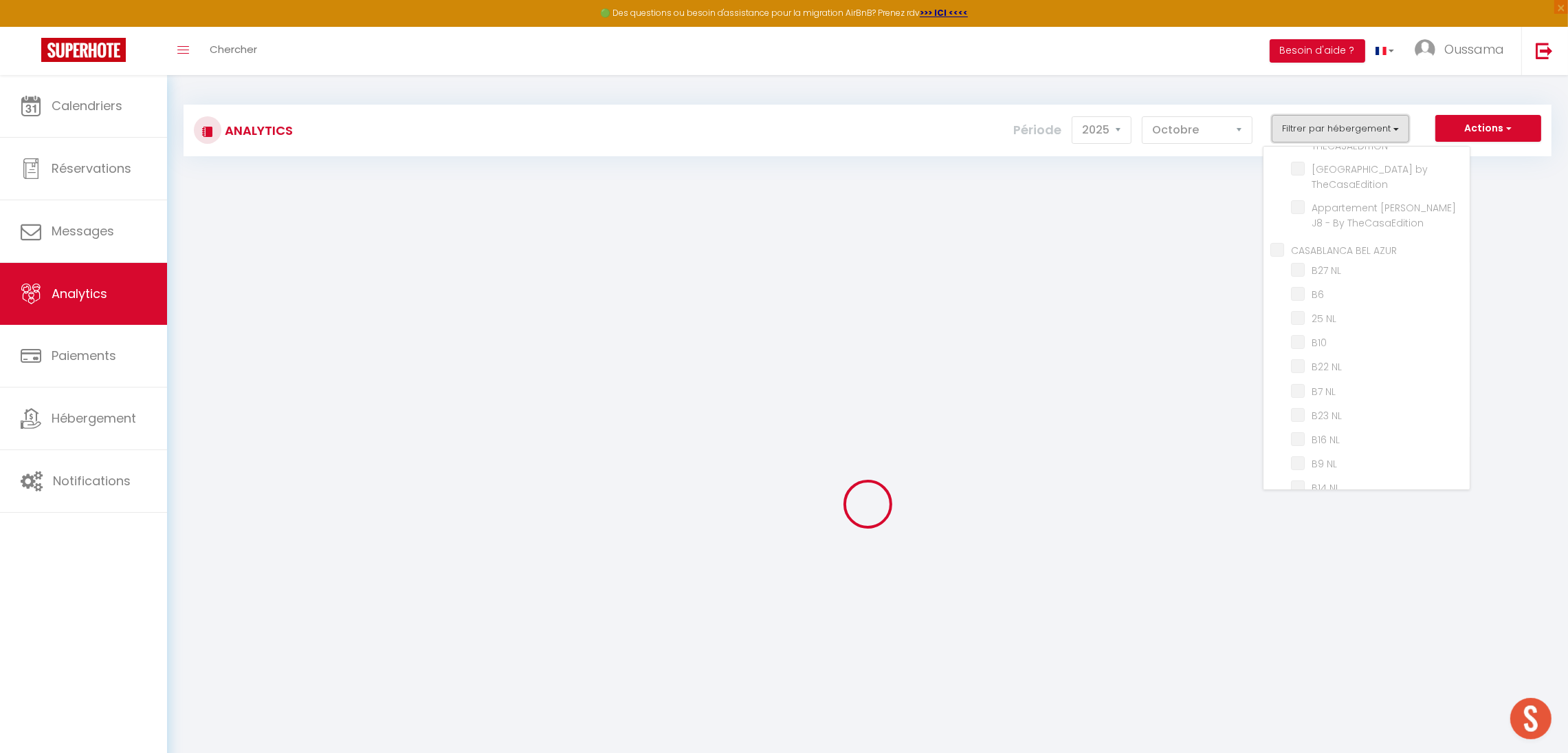
checkbox TCE "false"
checkbox TheCasaEdition "false"
checkbox TCE "false"
checkbox input "false"
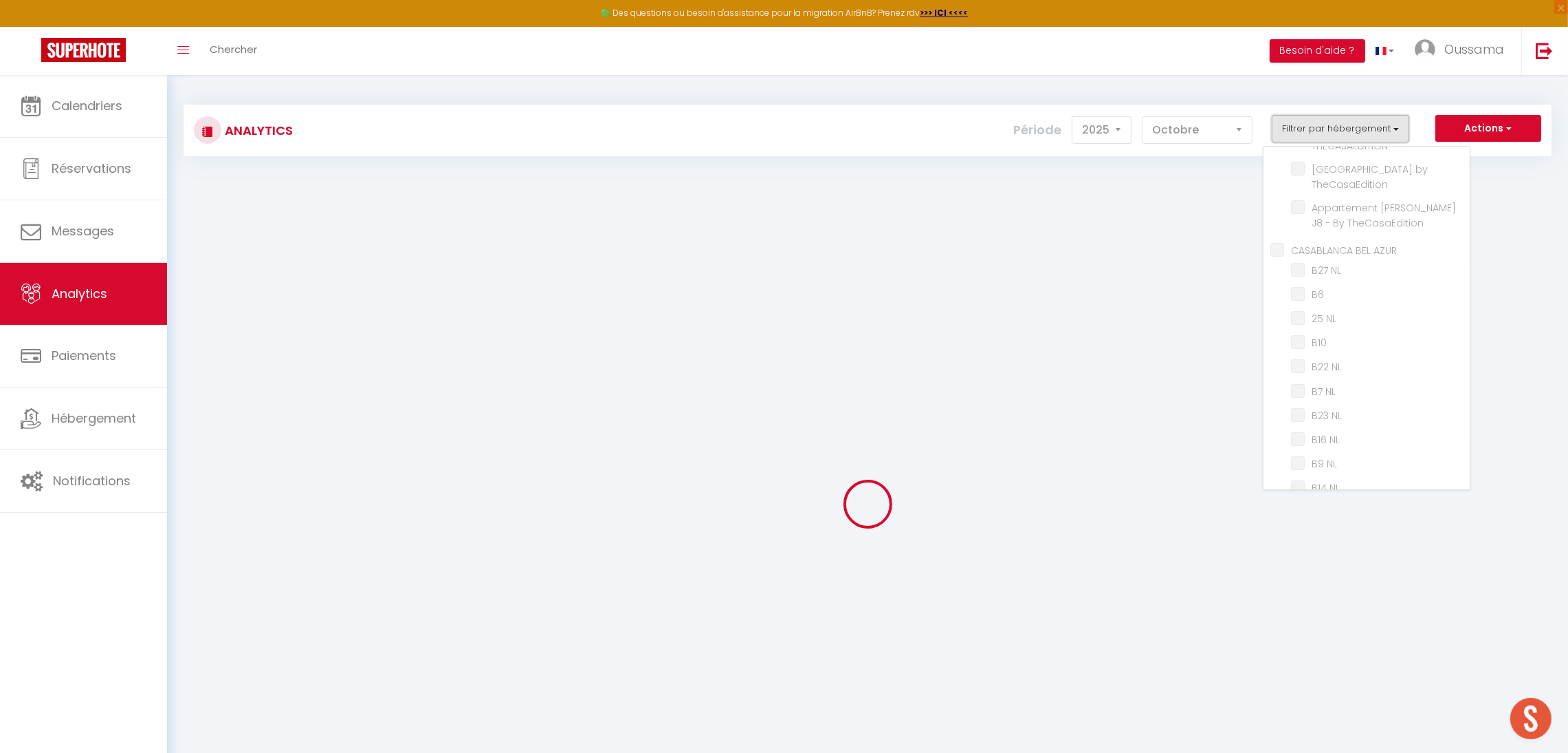
checkbox byTheCasaEdition "false"
checkbox TheCasaEdition "false"
checkbox THECASAEDITION "false"
checkbox TheCasaEdition "false"
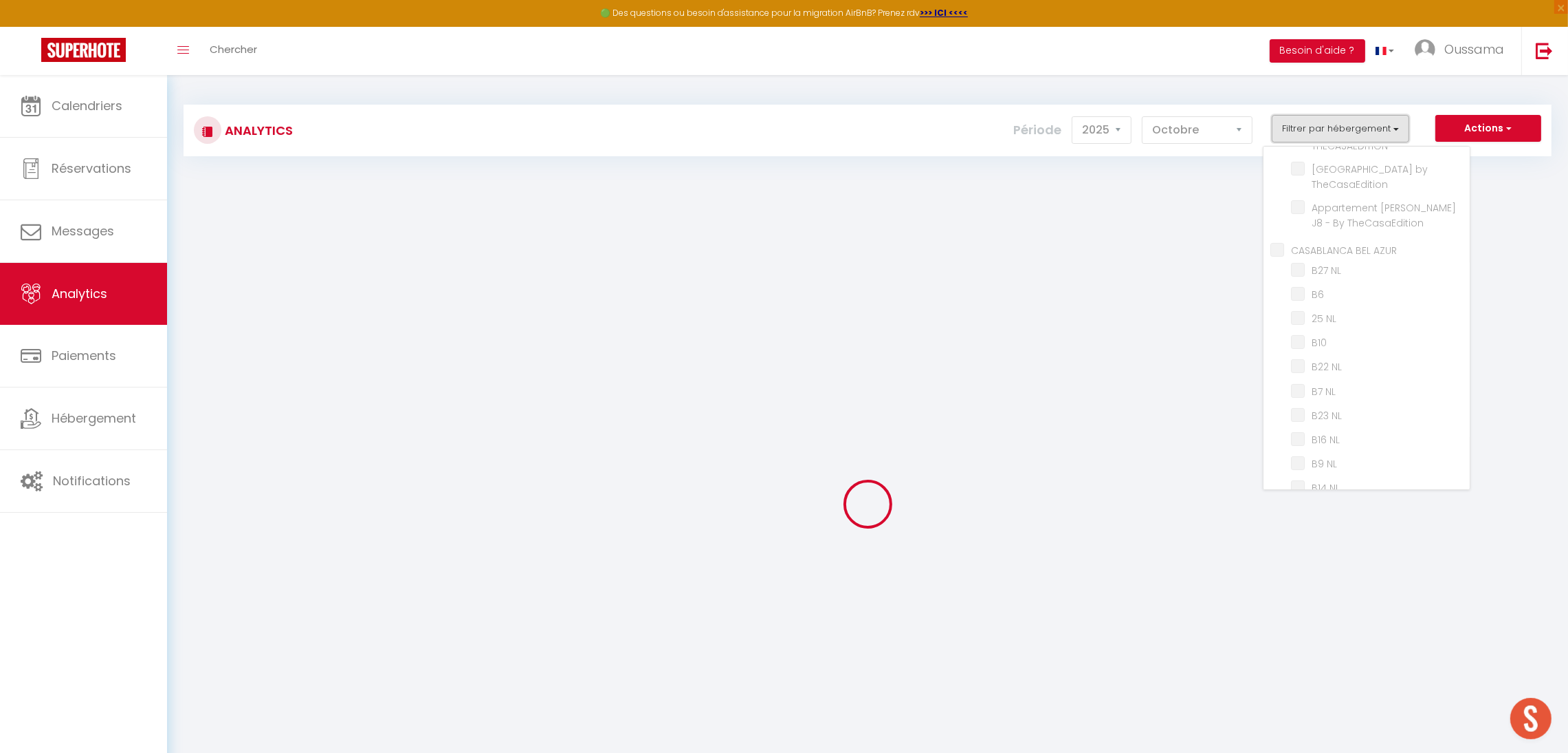
checkbox AZUR "false"
checkbox NL "false"
checkbox input "false"
checkbox NL "false"
checkbox input "false"
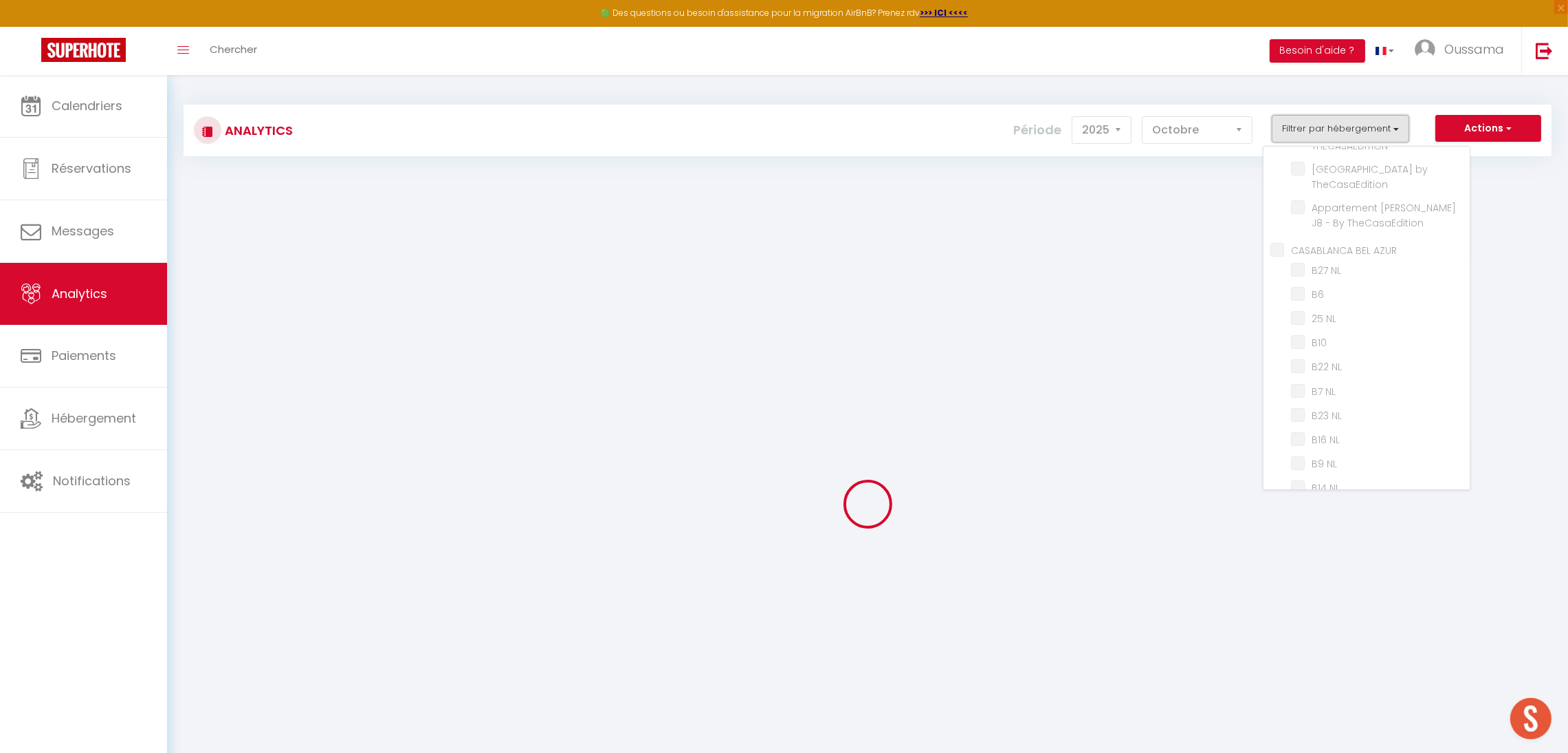
checkbox NL "false"
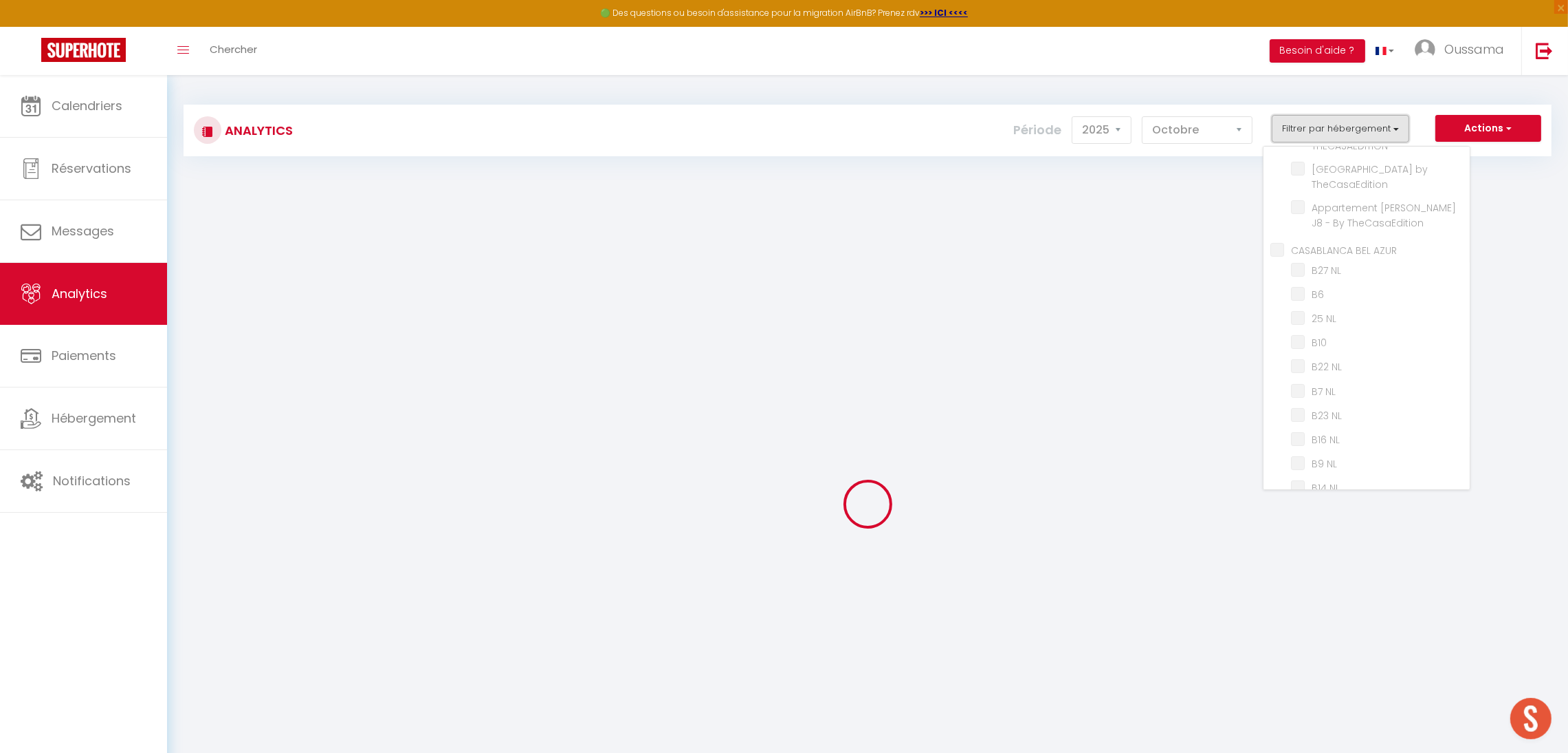
checkbox NL "false"
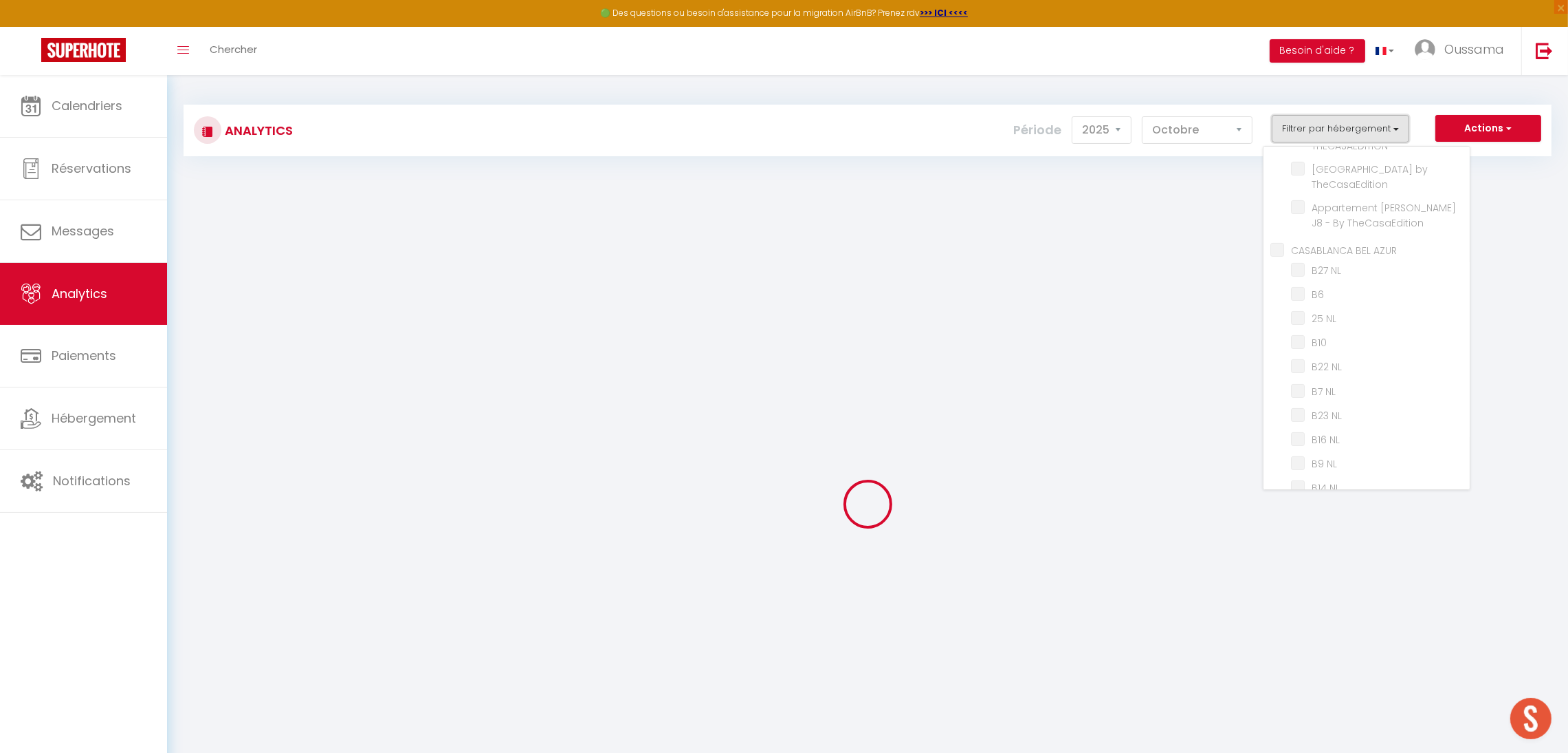
checkbox NL "false"
checkbox input "false"
checkbox NL "false"
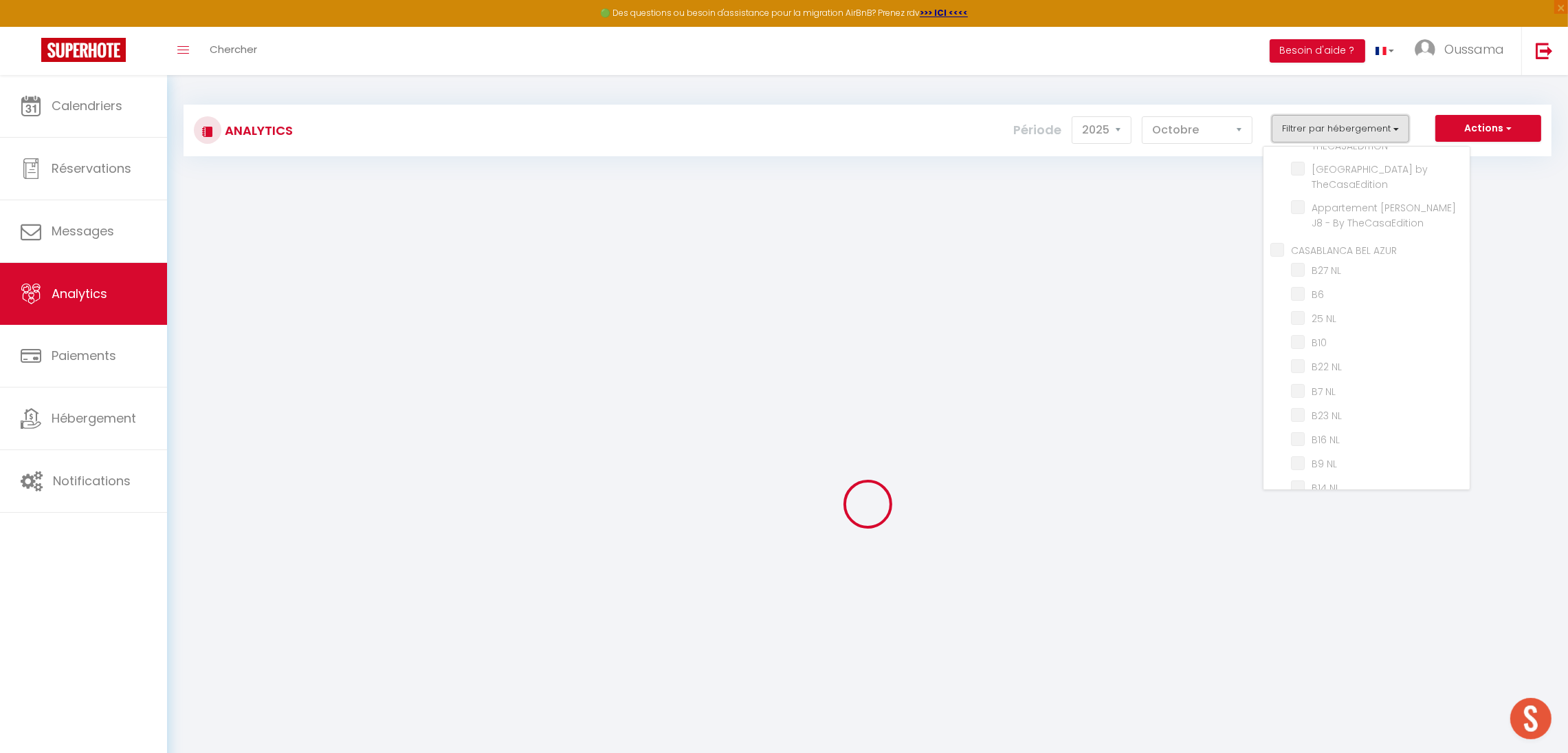
checkbox input "false"
checkbox GAUTHIER "false"
checkbox \(G3\) "false"
checkbox \(G4\) "false"
checkbox \(G10\) "false"
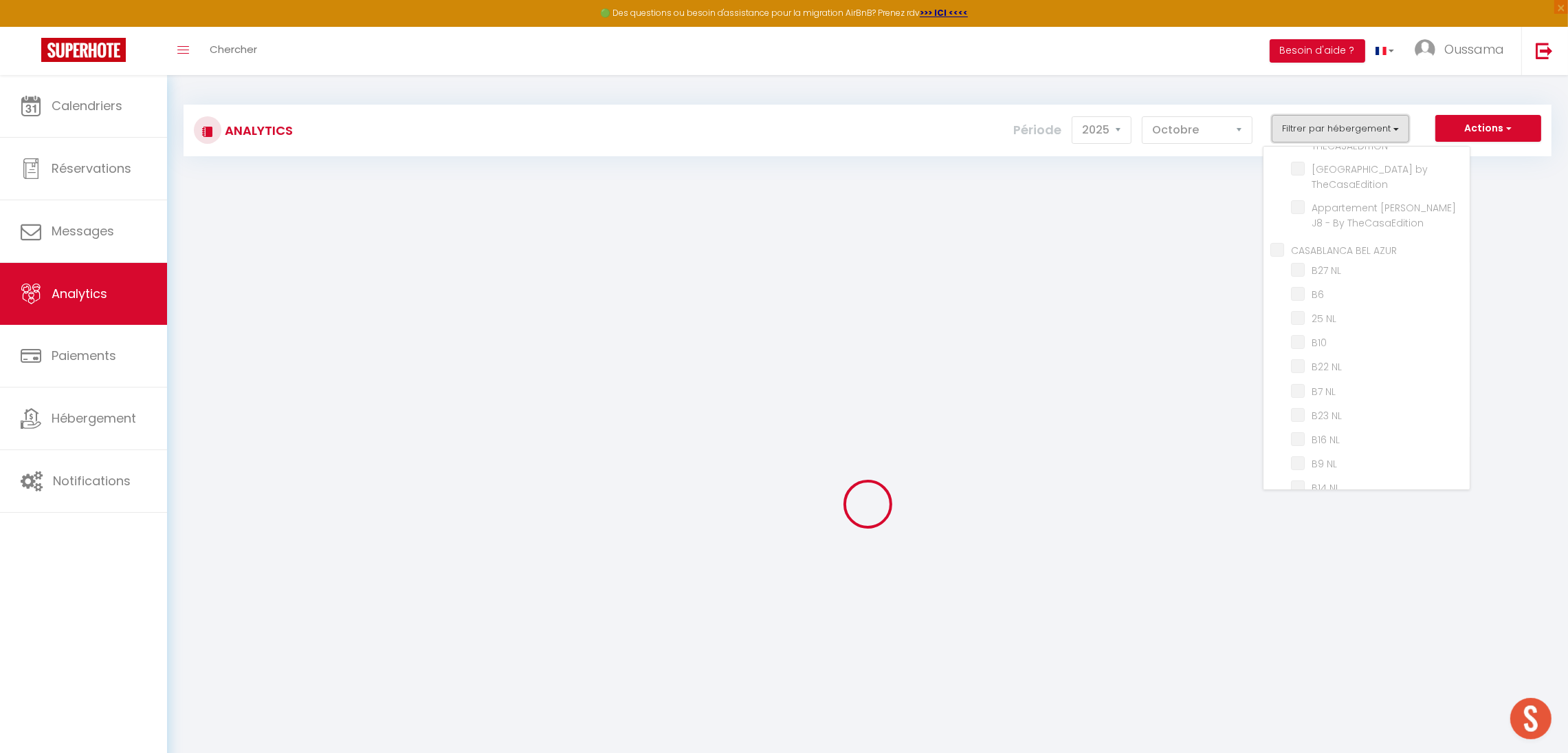
checkbox \(G7\) "false"
checkbox \(G8\) "false"
checkbox \(G1\) "false"
checkbox \(G5\) "false"
checkbox \(G6\) "false"
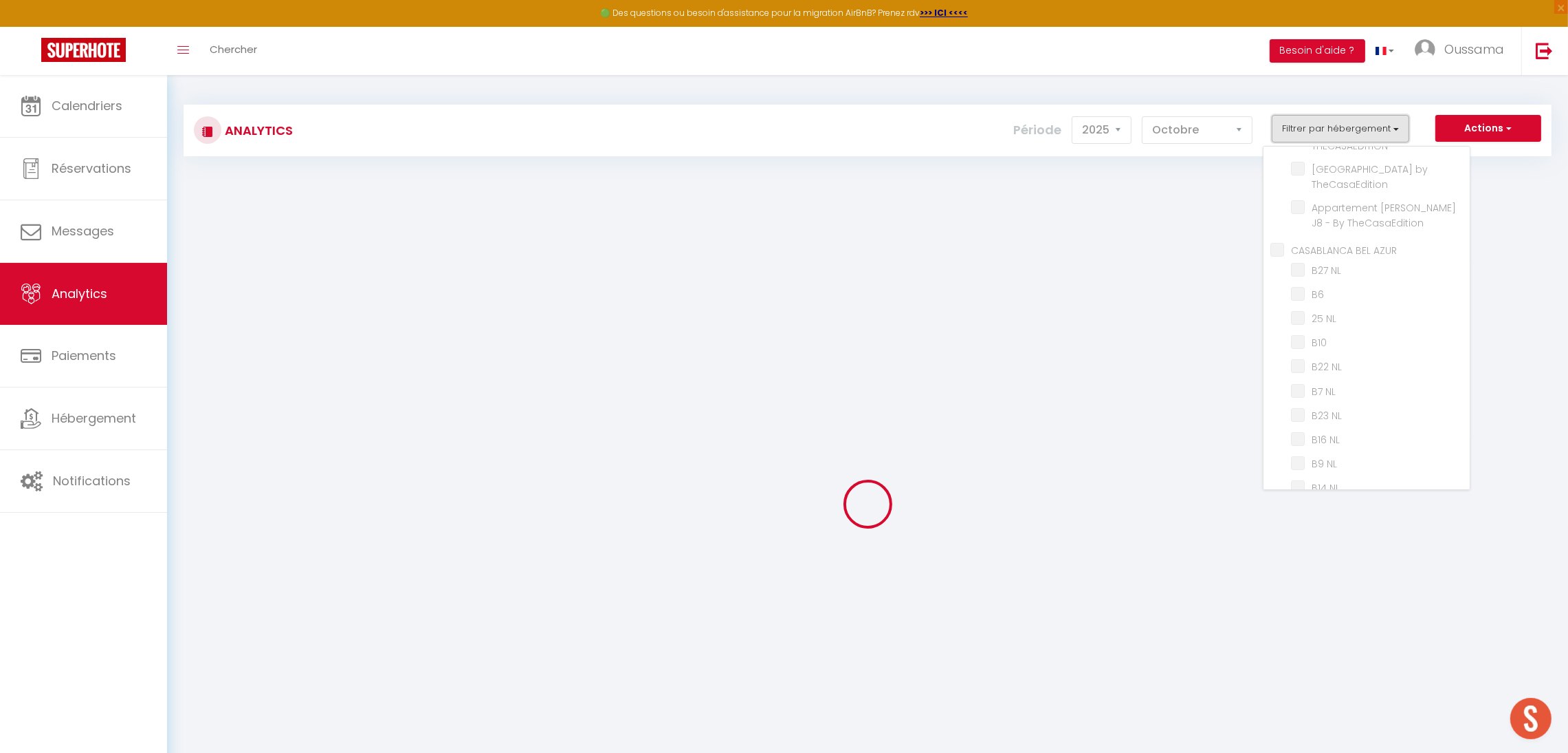
checkbox input "false"
checkbox Terrasse "false"
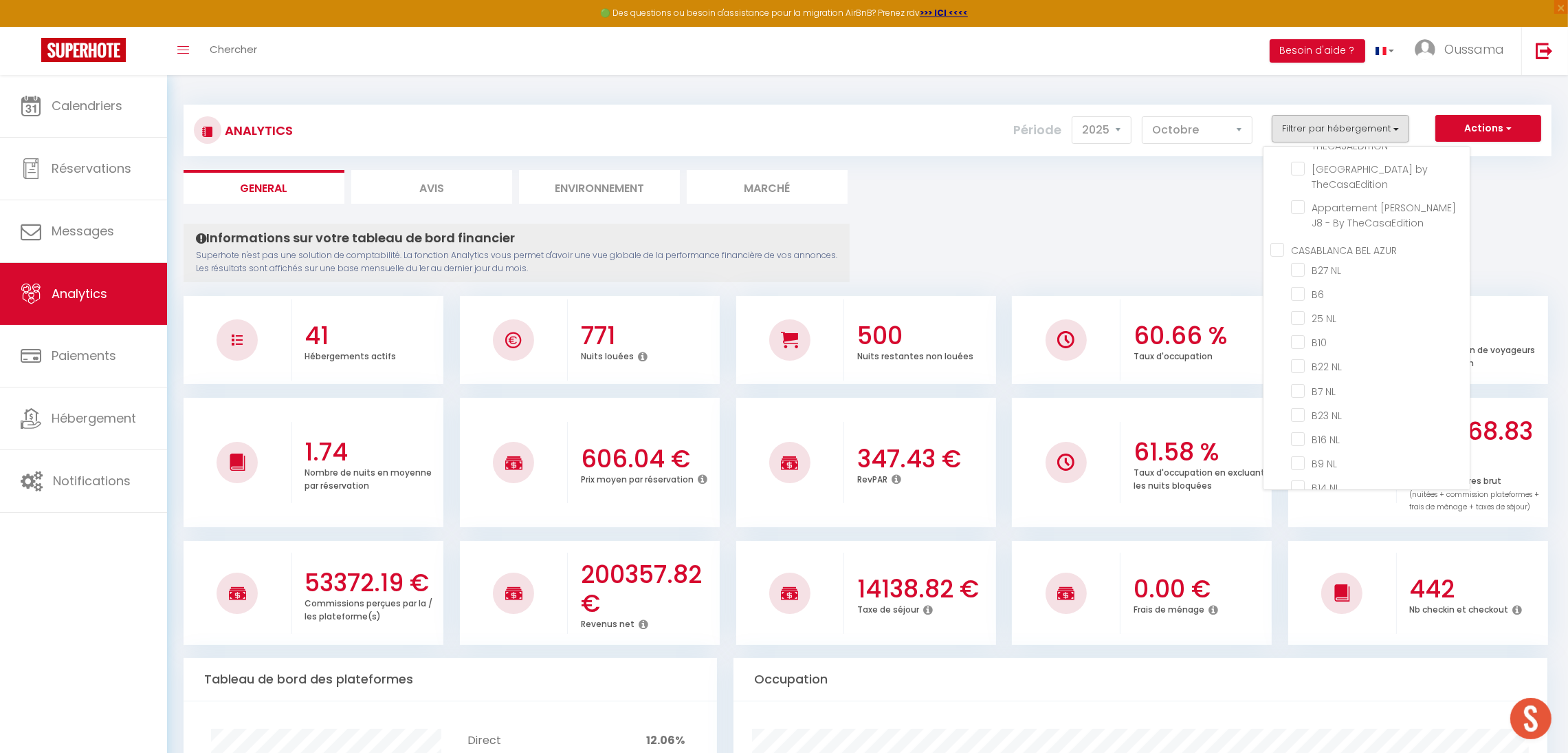
click at [1303, 241] on AZUR "CASABLANCA BEL AZUR" at bounding box center [1370, 248] width 200 height 14
checkbox AZUR "true"
checkbox TCE "false"
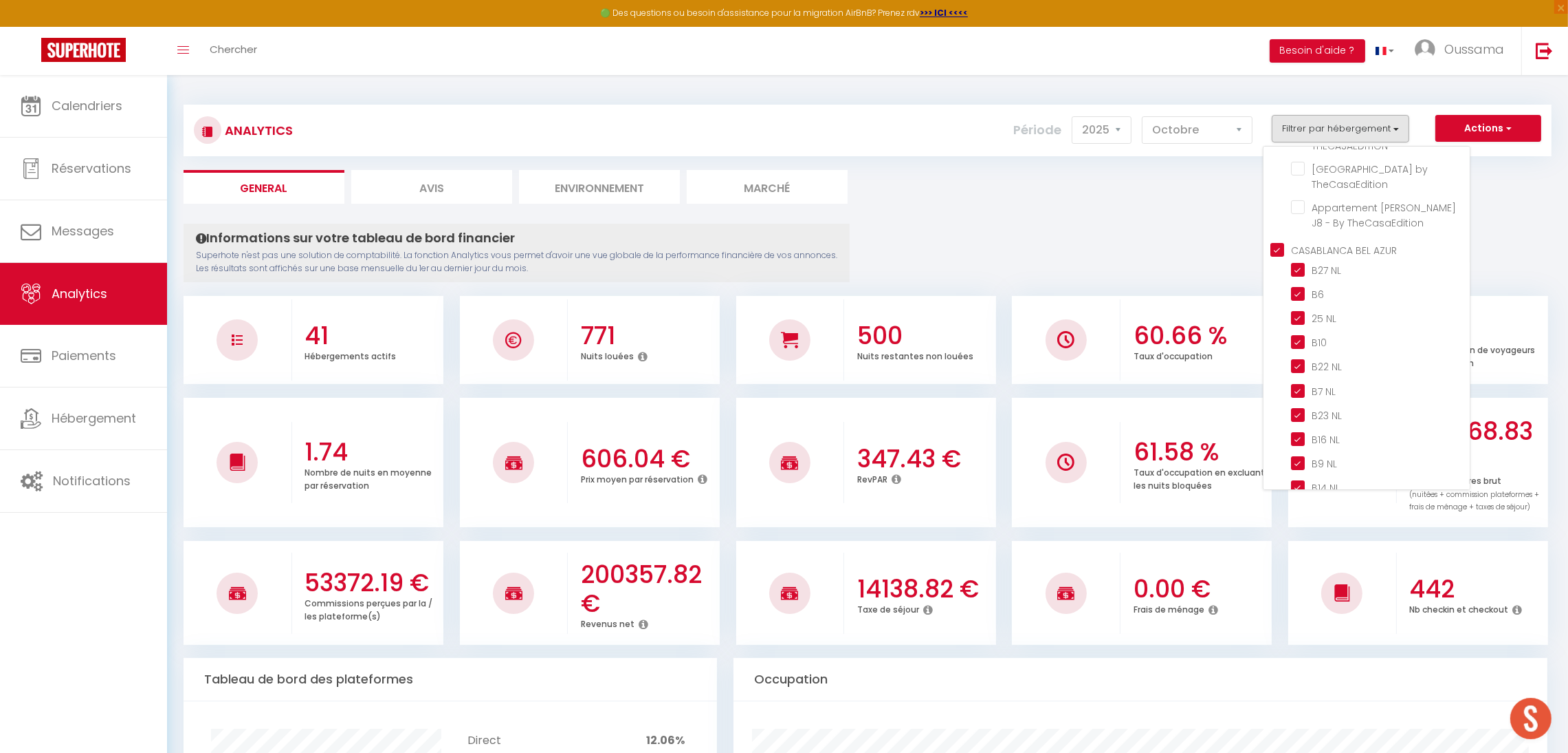
checkbox TCE "false"
checkbox TheCasaEdition "false"
checkbox TCE "false"
checkbox byTheCasaEdition "false"
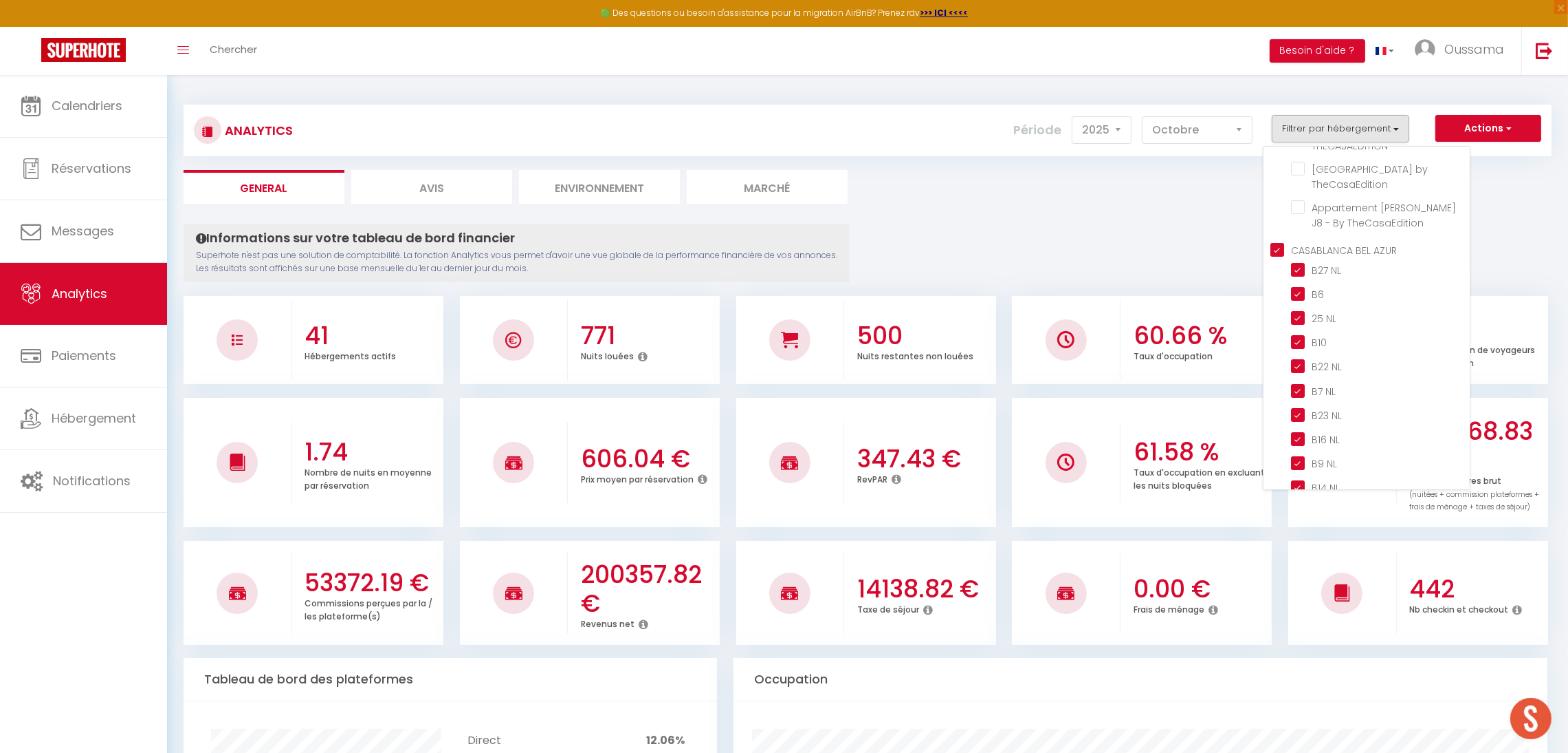
checkbox TheCasaEdition "false"
checkbox THECASAEDITION "false"
checkbox TheCasaEdition "false"
checkbox NL "true"
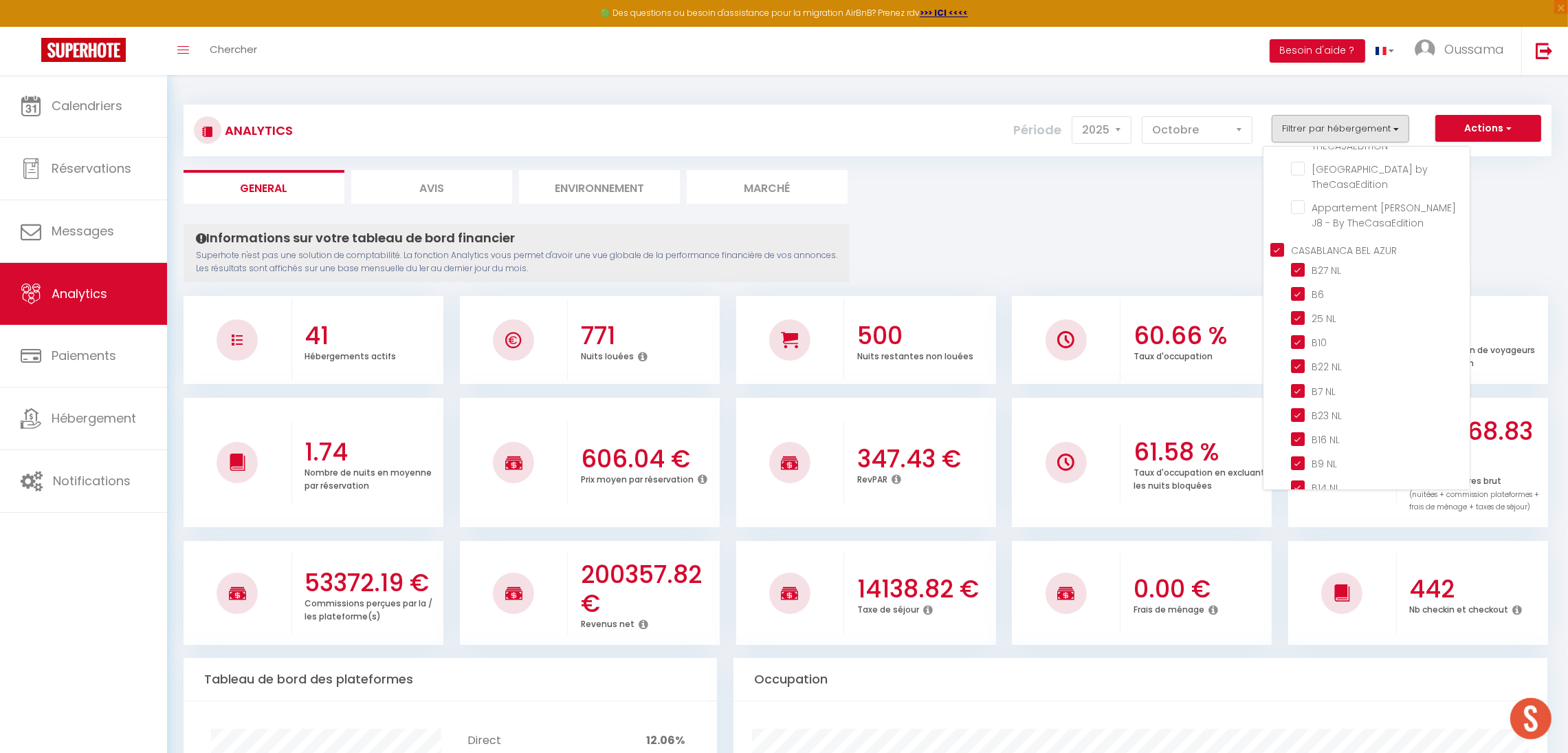
checkbox input "true"
checkbox NL "true"
checkbox input "true"
checkbox NL "true"
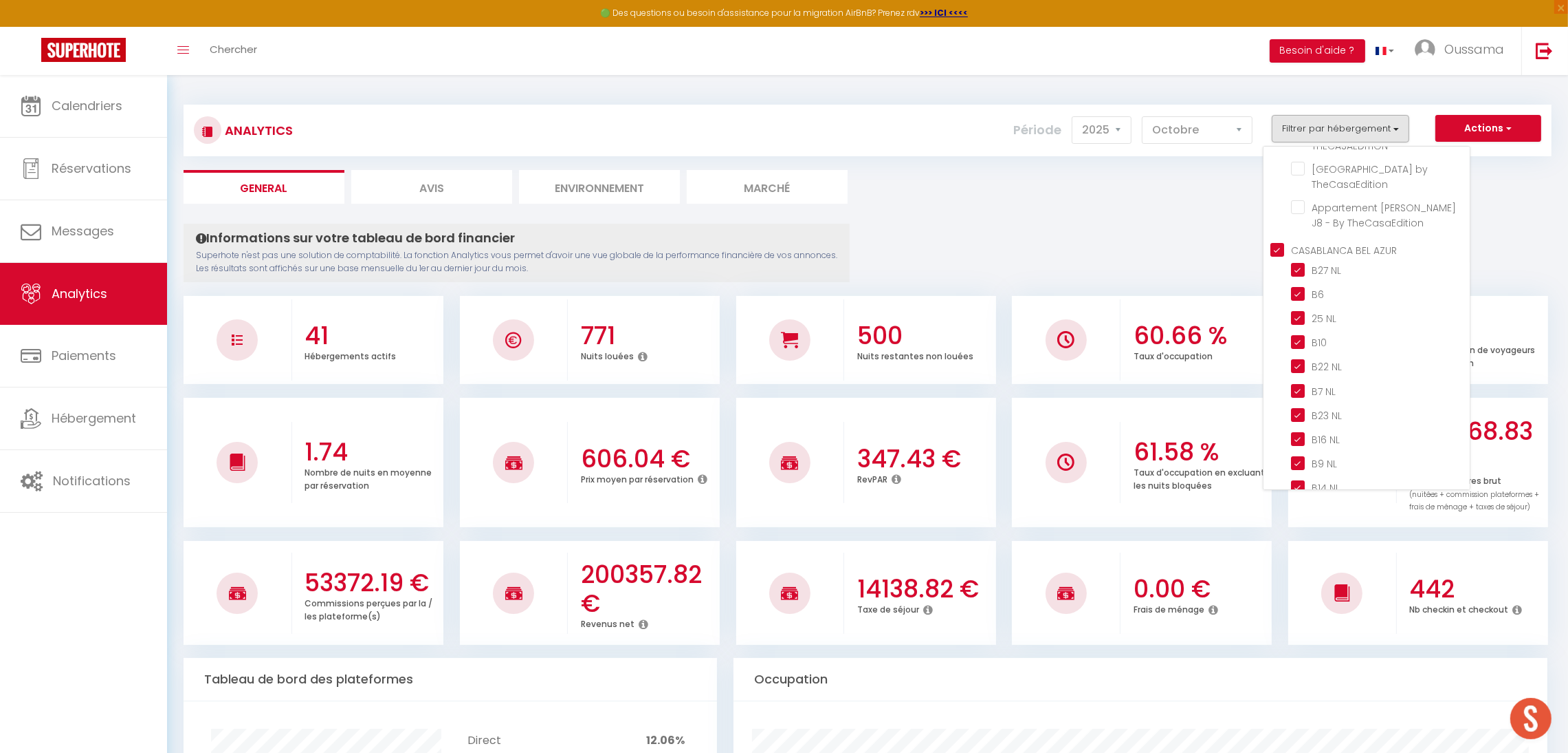
checkbox NL "true"
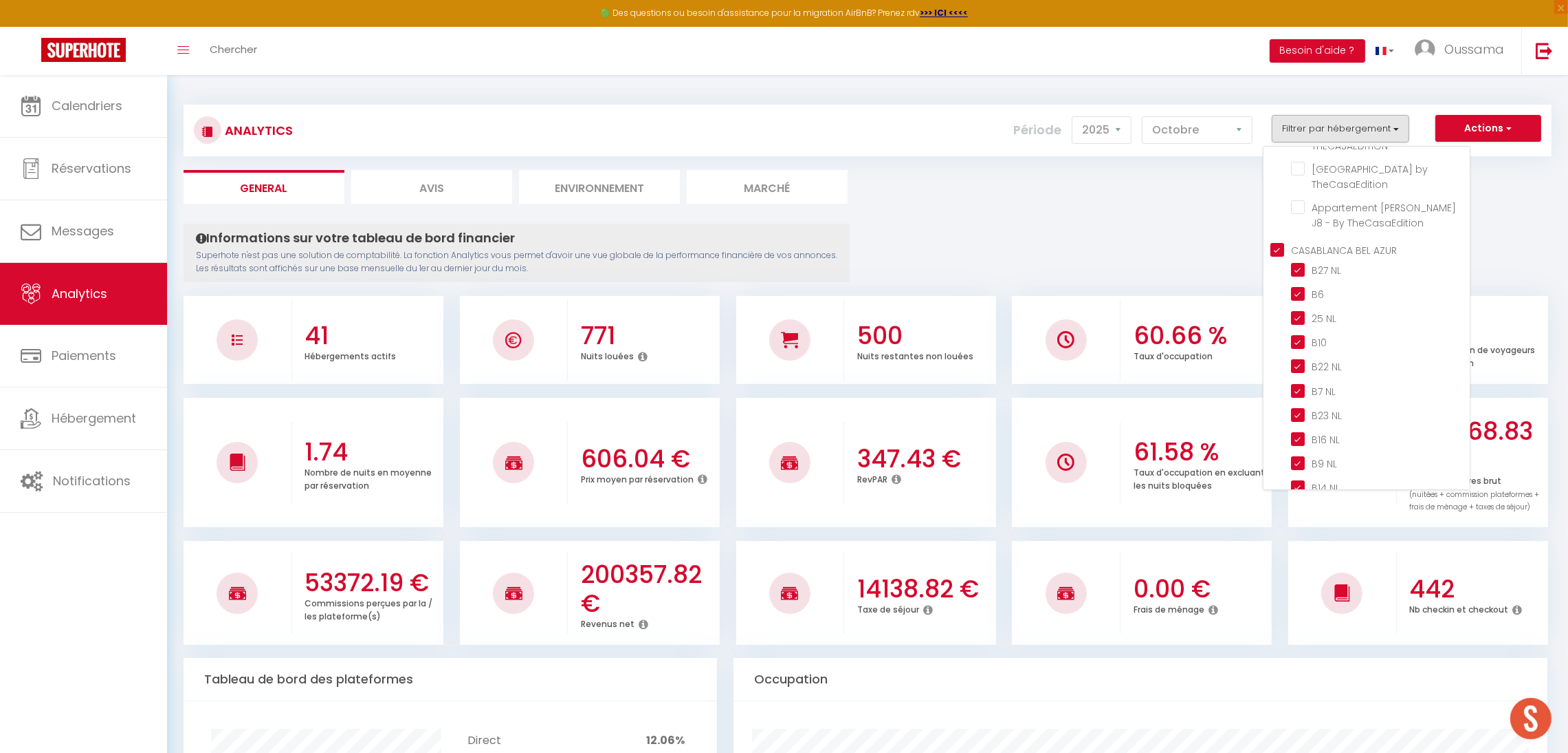
checkbox NL "true"
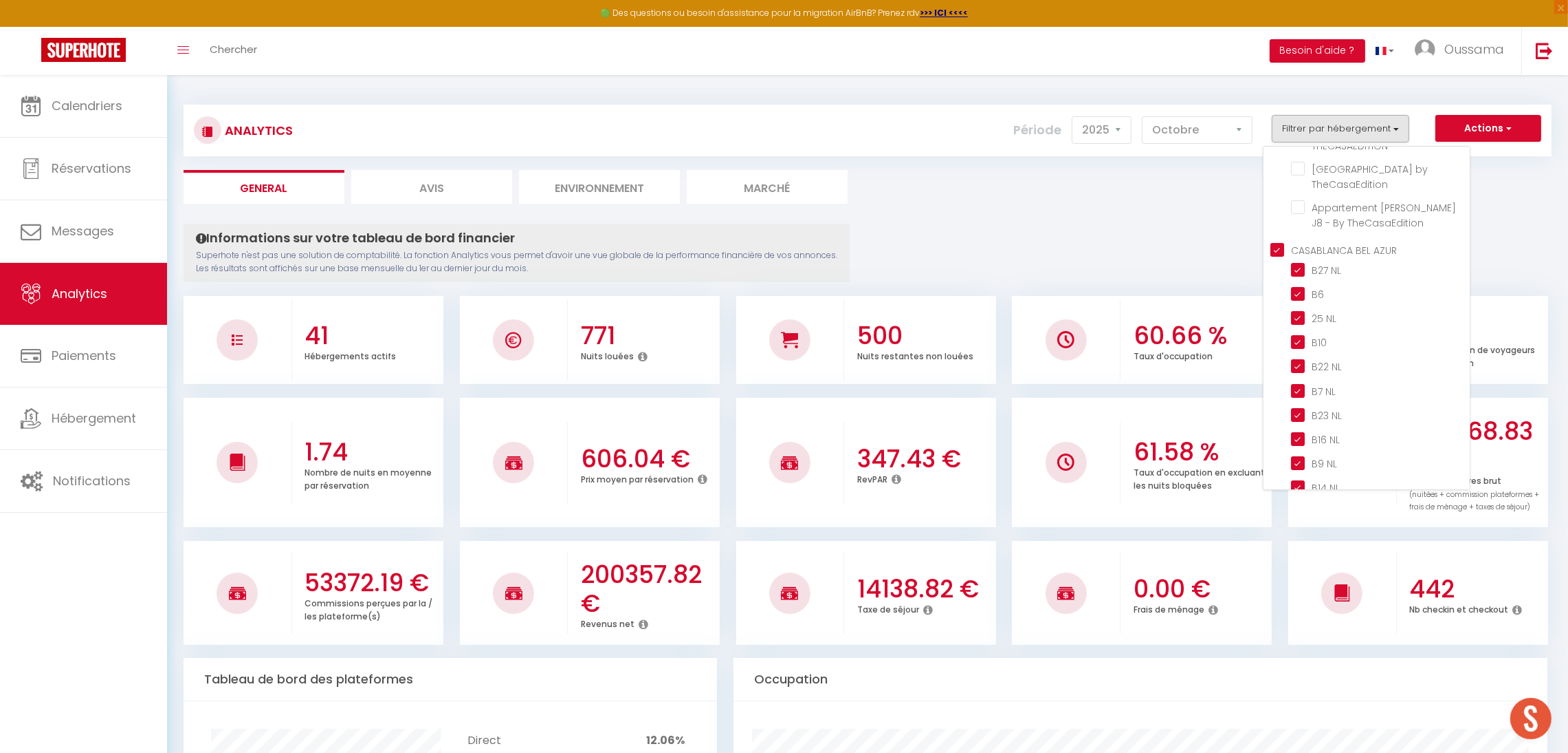
checkbox input "true"
checkbox NL "true"
checkbox input "true"
checkbox \(G3\) "false"
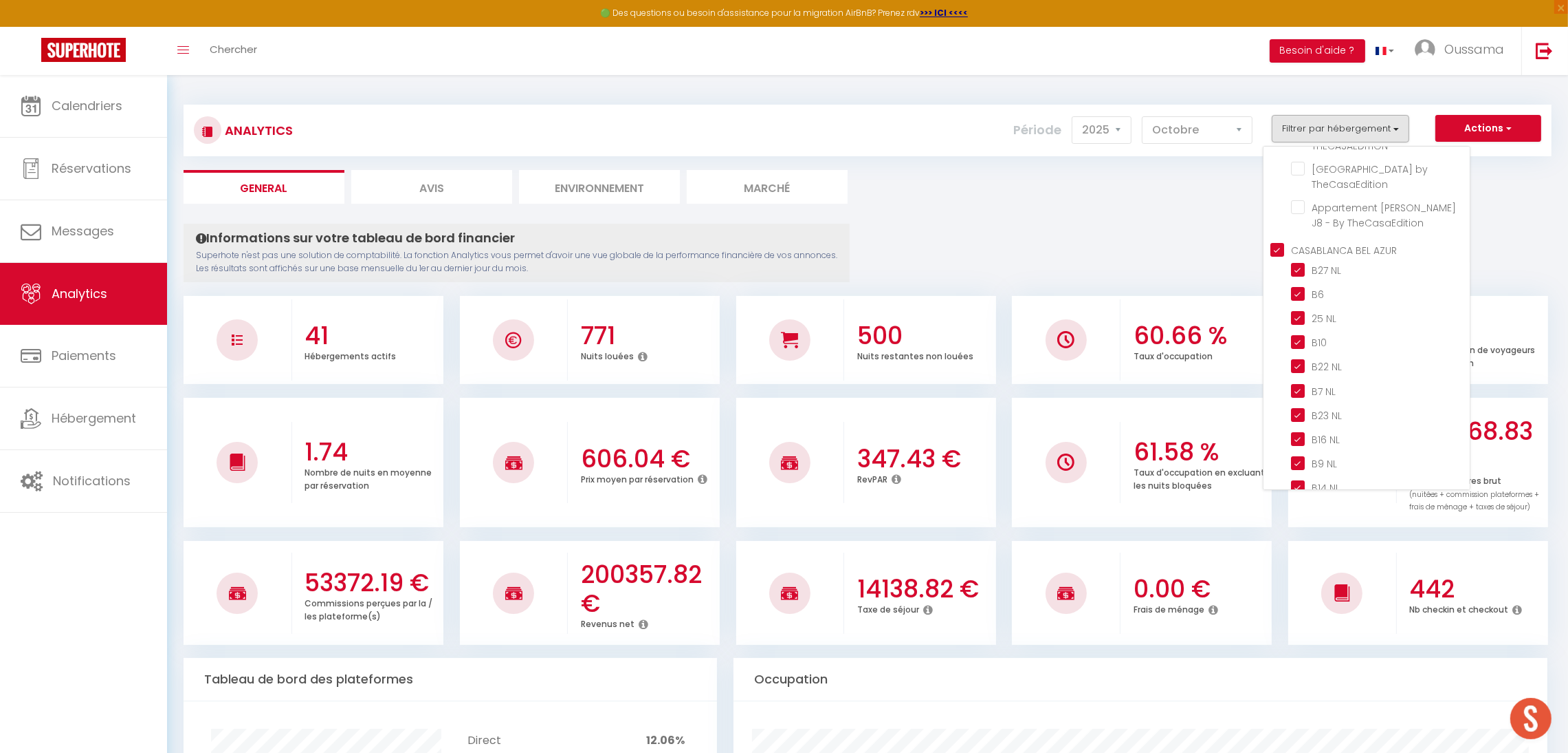
checkbox \(G4\) "false"
checkbox \(G10\) "false"
checkbox \(G7\) "false"
checkbox \(G8\) "false"
checkbox \(G1\) "false"
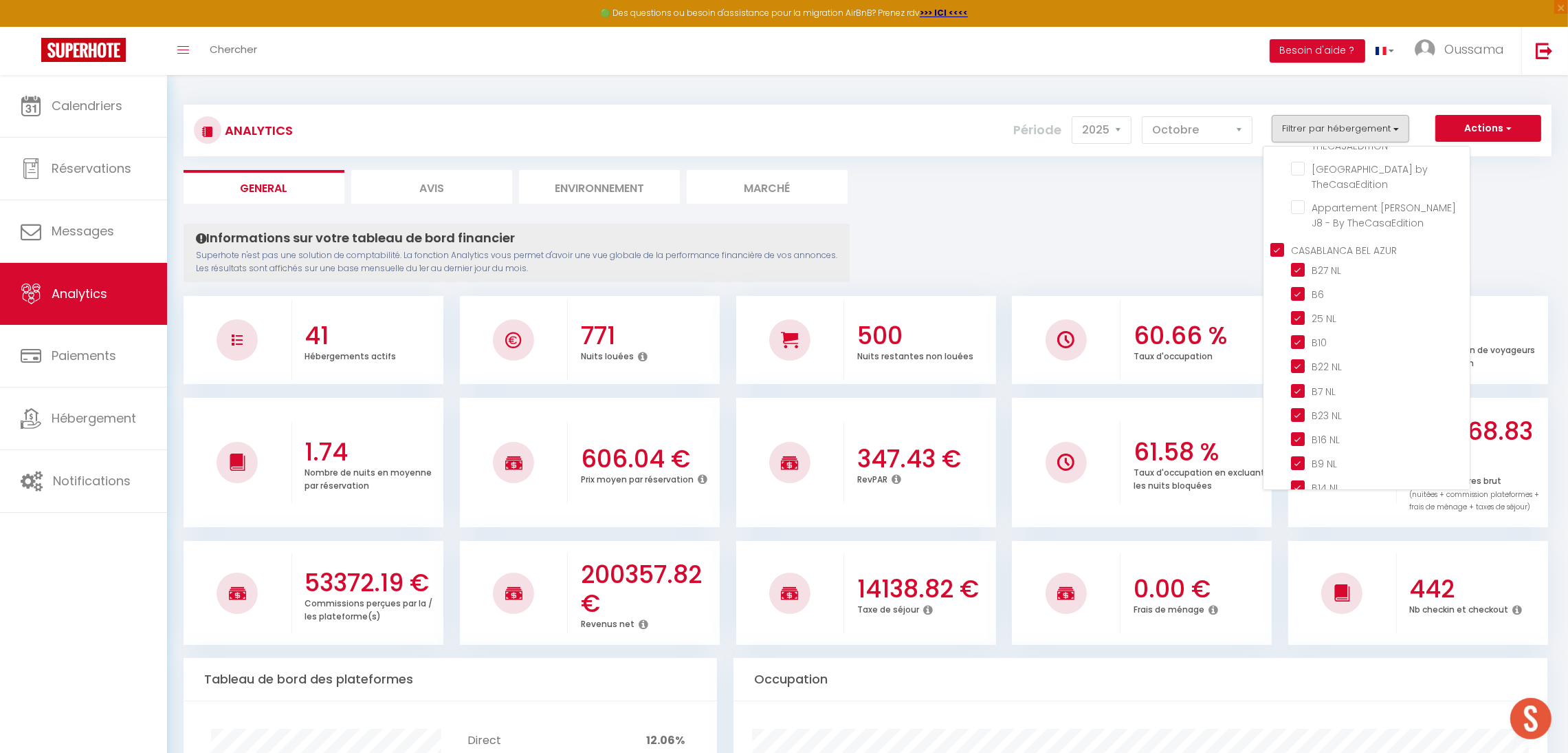
checkbox \(G5\) "false"
checkbox \(G6\) "false"
checkbox Terrasse "false"
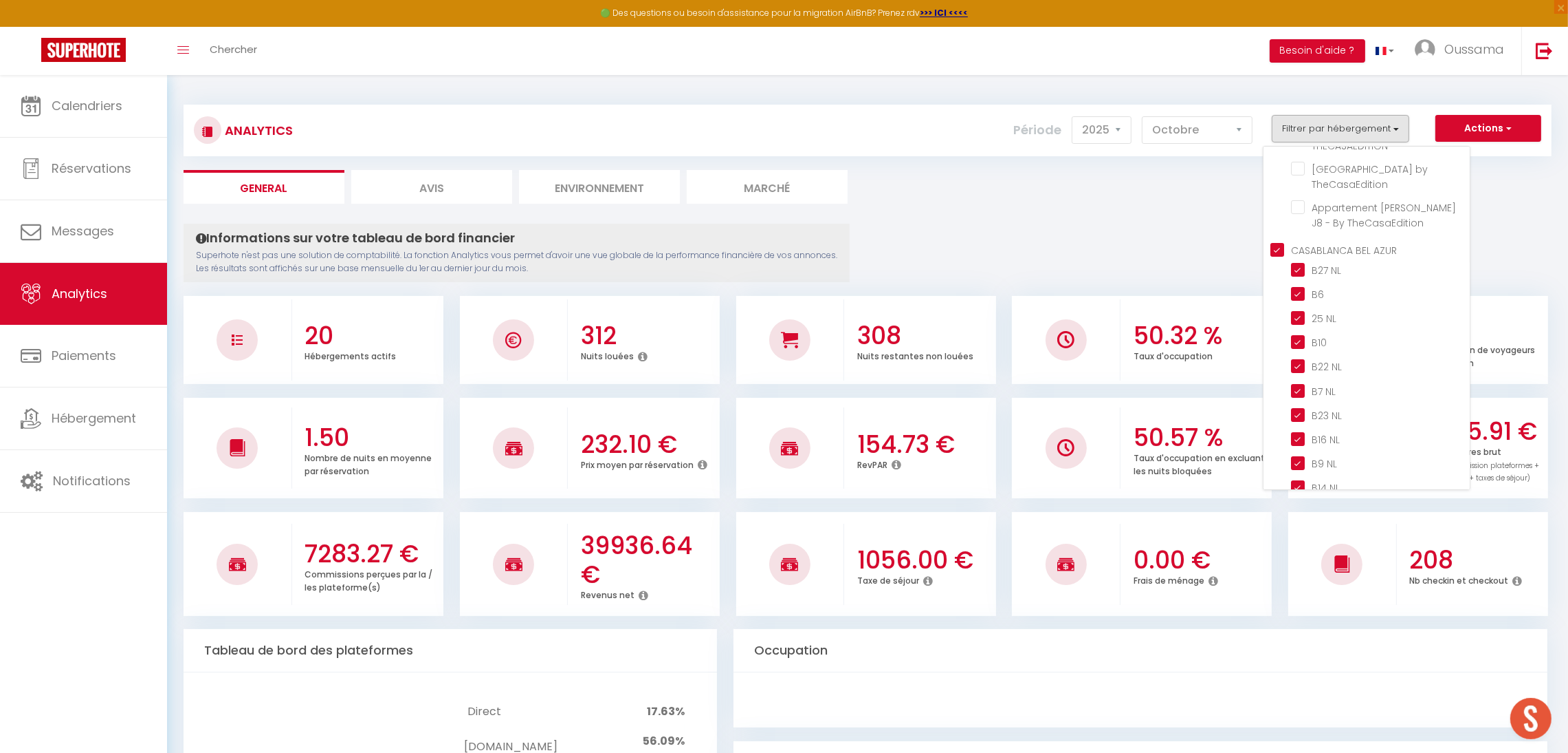
checkbox TCE "false"
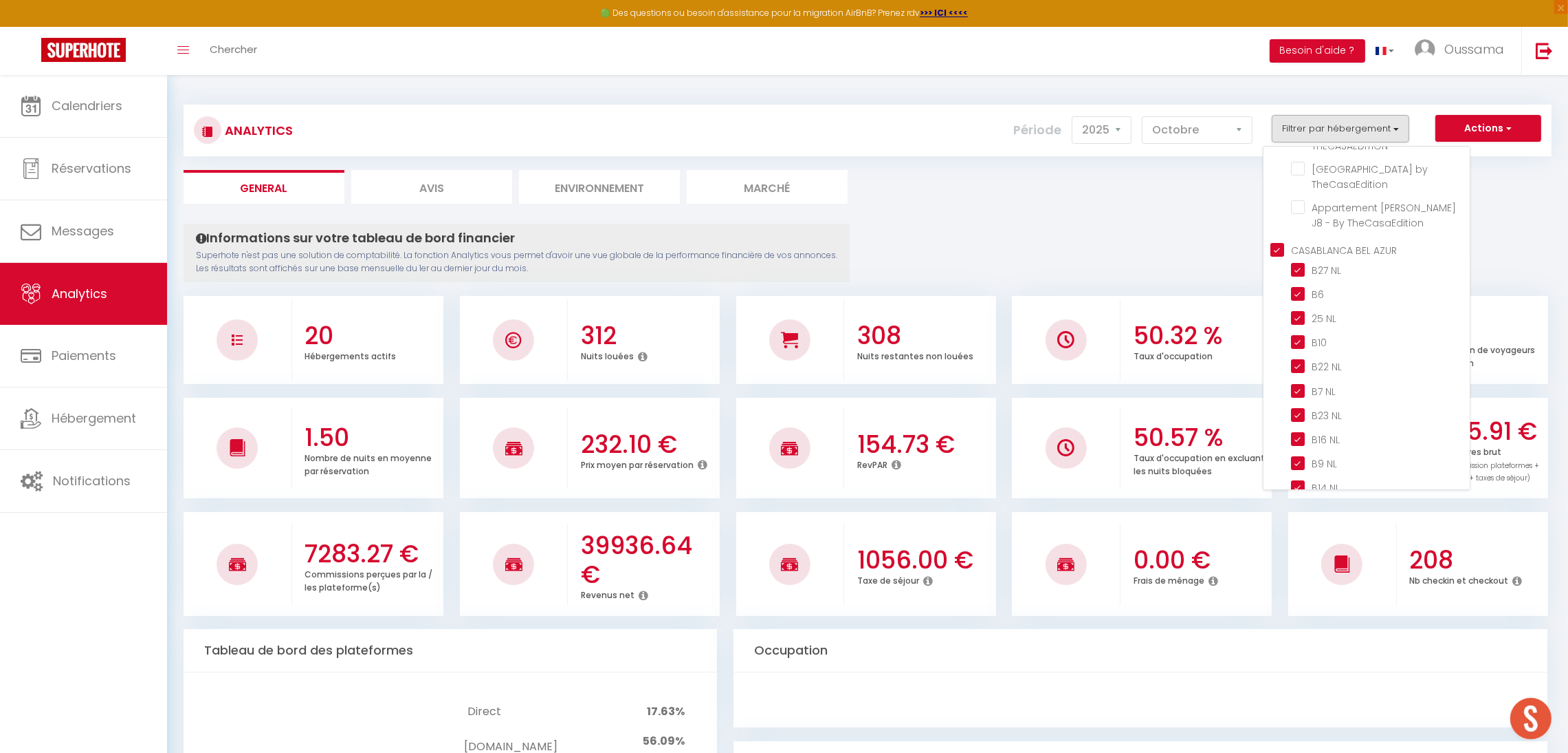
checkbox TheCasaEdition "false"
checkbox TCE "false"
checkbox byTheCasaEdition "false"
checkbox TheCasaEdition "false"
checkbox THECASAEDITION "false"
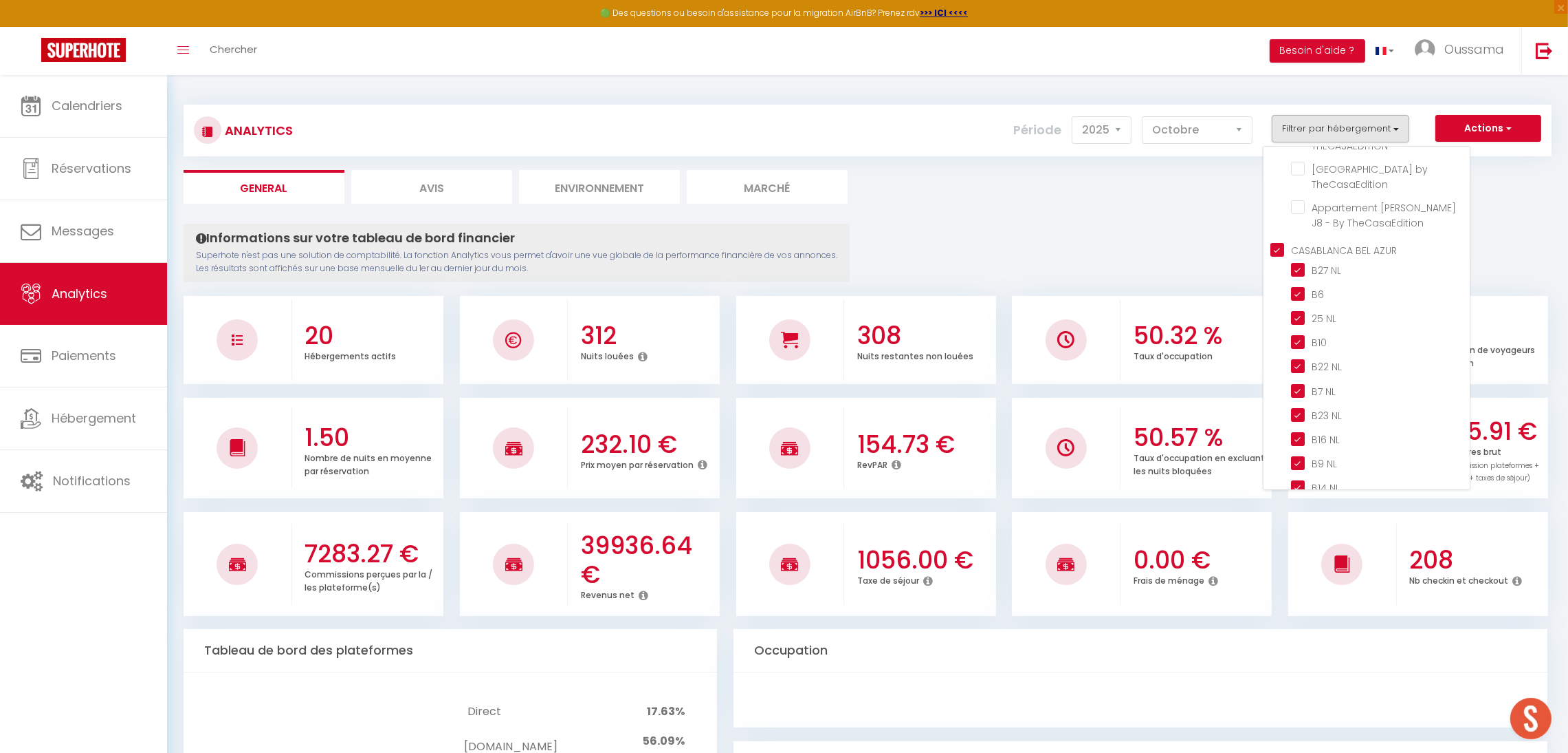
checkbox TheCasaEdition "false"
checkbox \(G3\) "false"
checkbox \(G4\) "false"
checkbox \(G10\) "false"
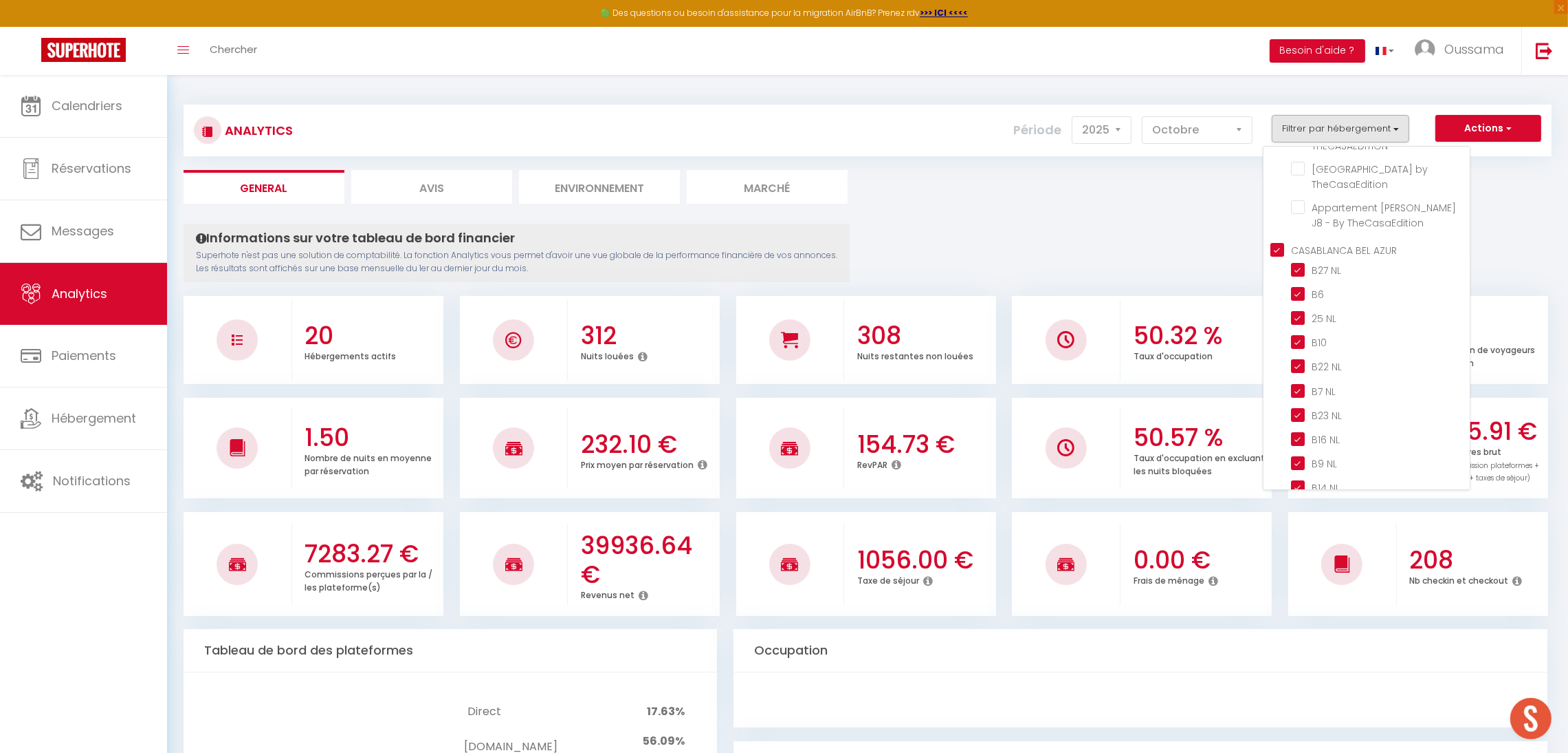
checkbox \(G7\) "false"
checkbox \(G8\) "false"
checkbox \(G1\) "false"
checkbox \(G5\) "false"
checkbox \(G6\) "false"
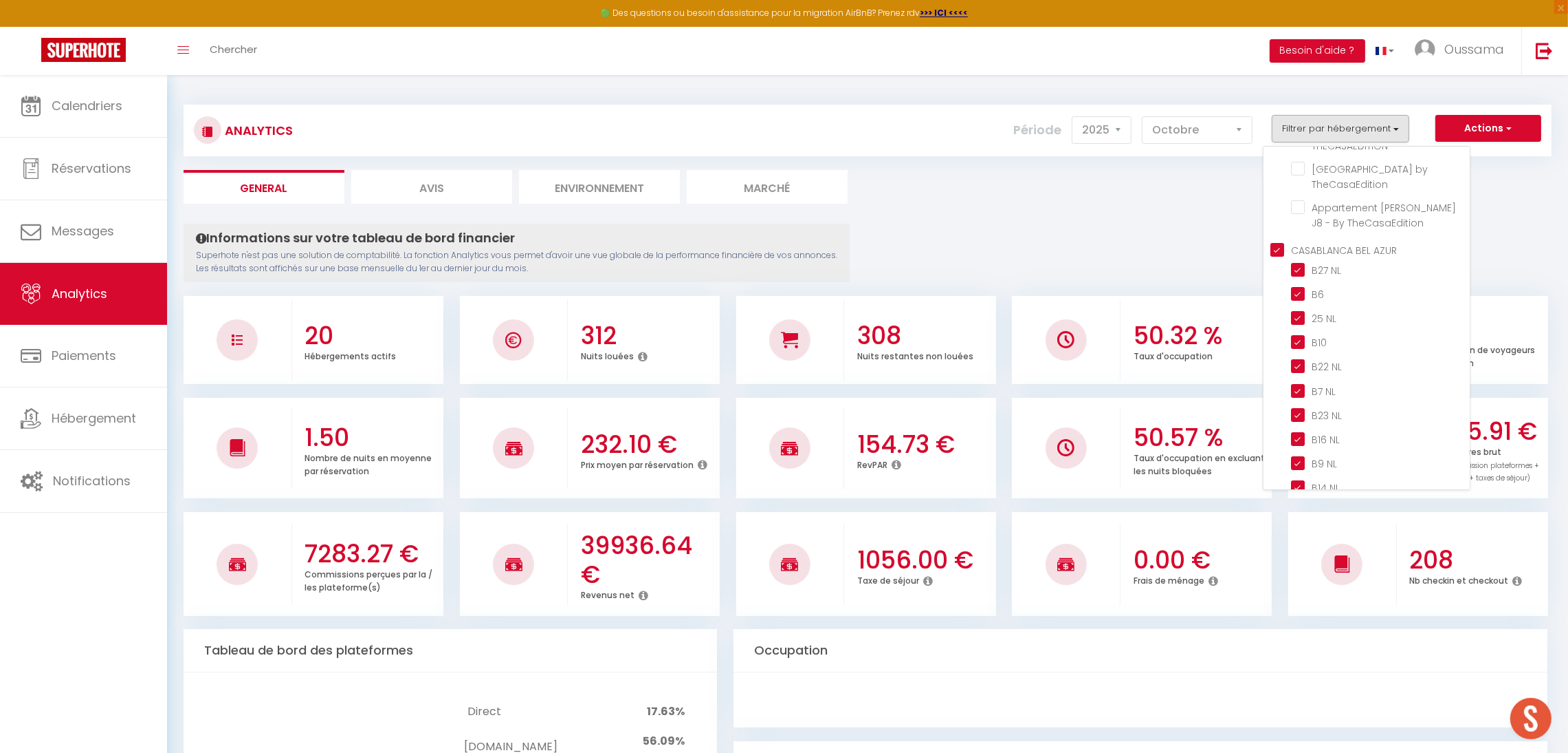
checkbox Terrasse "false"
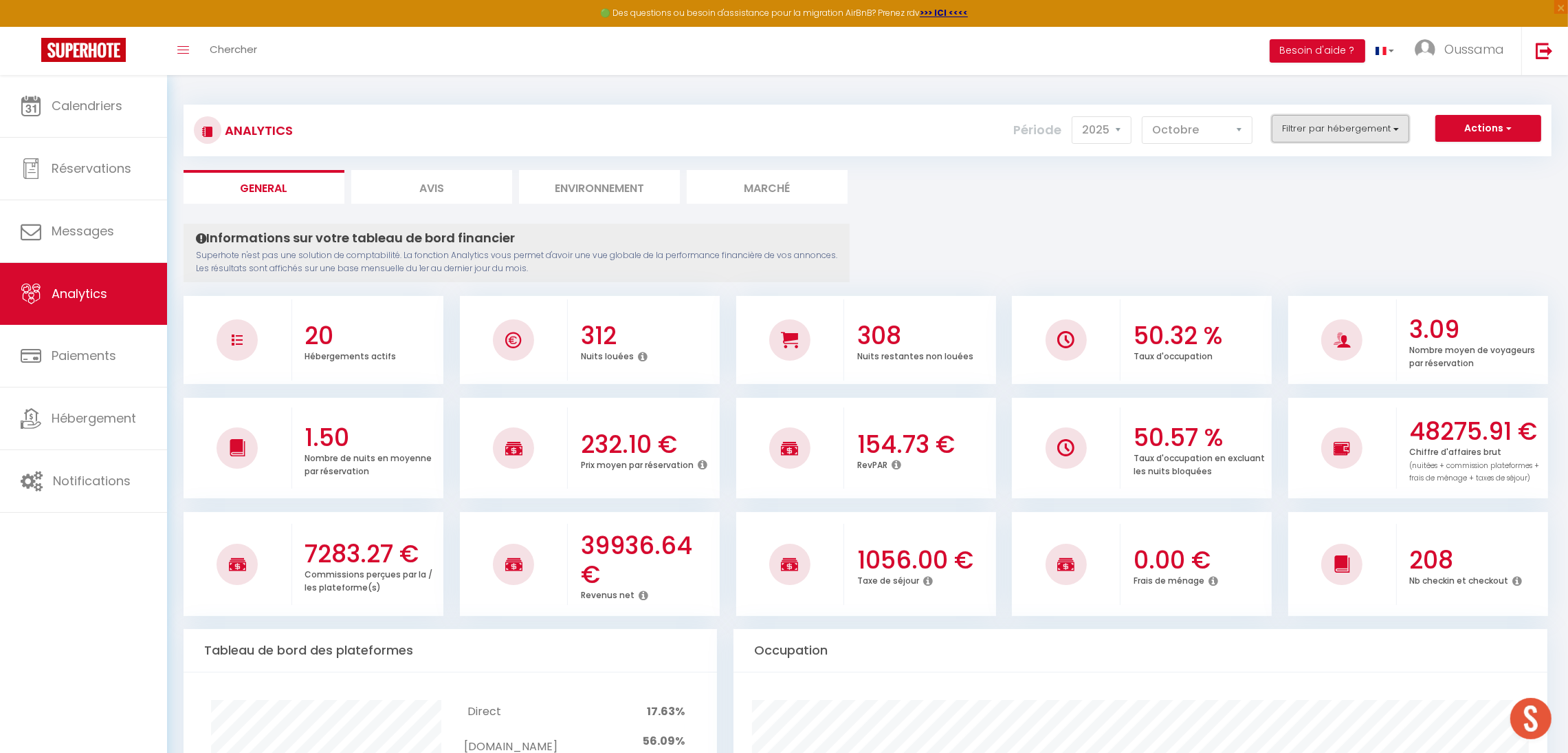
click at [1369, 125] on button "Filtrer par hébergement" at bounding box center [1341, 129] width 138 height 28
click at [1231, 133] on select "[PERSON_NAME] Mars [PERSON_NAME] Juin Juillet Août Septembre Octobre Novembre D…" at bounding box center [1197, 130] width 111 height 28
click at [1144, 117] on select "[PERSON_NAME] Mars [PERSON_NAME] Juin Juillet Août Septembre Octobre Novembre D…" at bounding box center [1197, 130] width 111 height 28
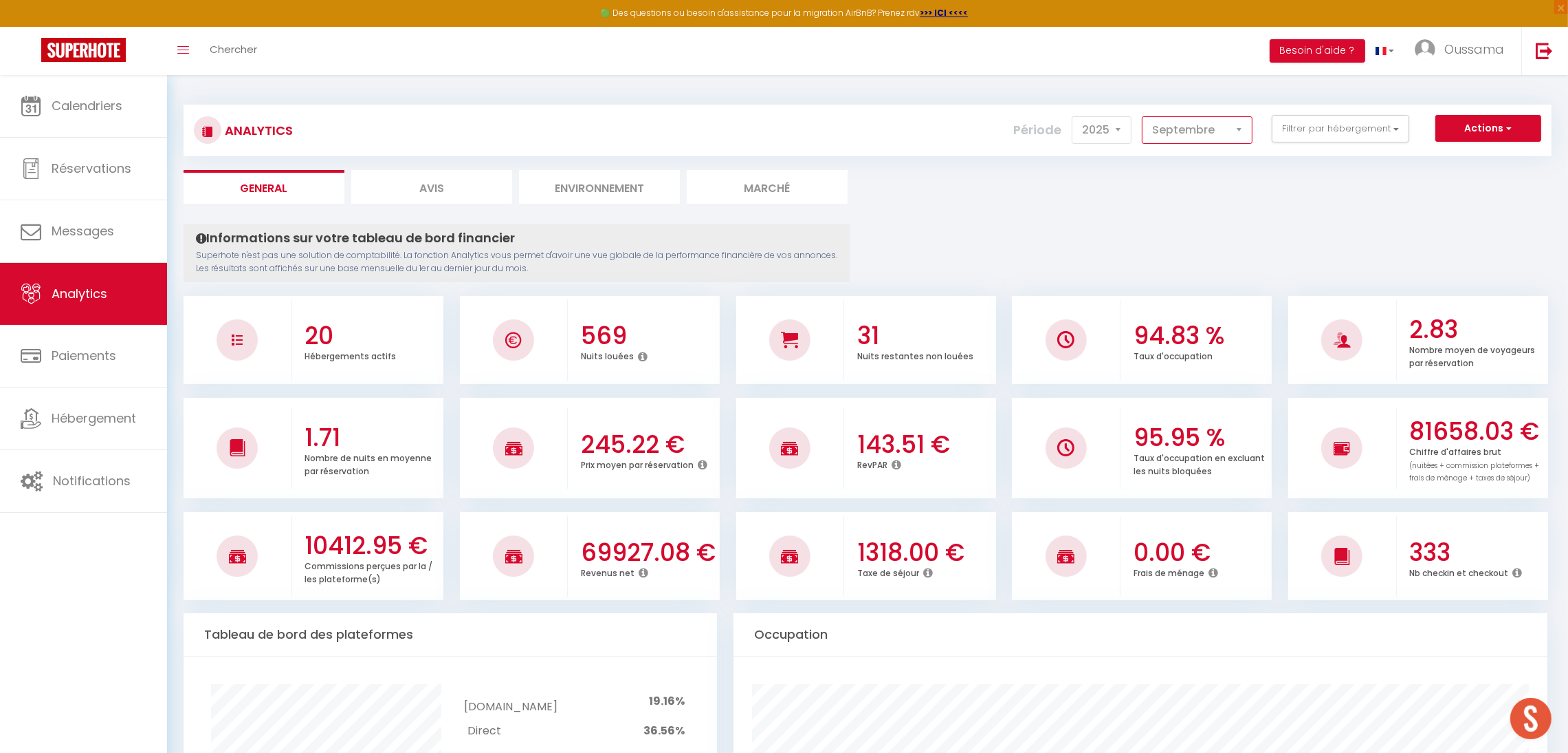
click at [1182, 124] on select "[PERSON_NAME] Mars [PERSON_NAME] Juin Juillet Août Septembre Octobre Novembre D…" at bounding box center [1197, 130] width 111 height 28
click at [1144, 117] on select "[PERSON_NAME] Mars [PERSON_NAME] Juin Juillet Août Septembre Octobre Novembre D…" at bounding box center [1197, 130] width 111 height 28
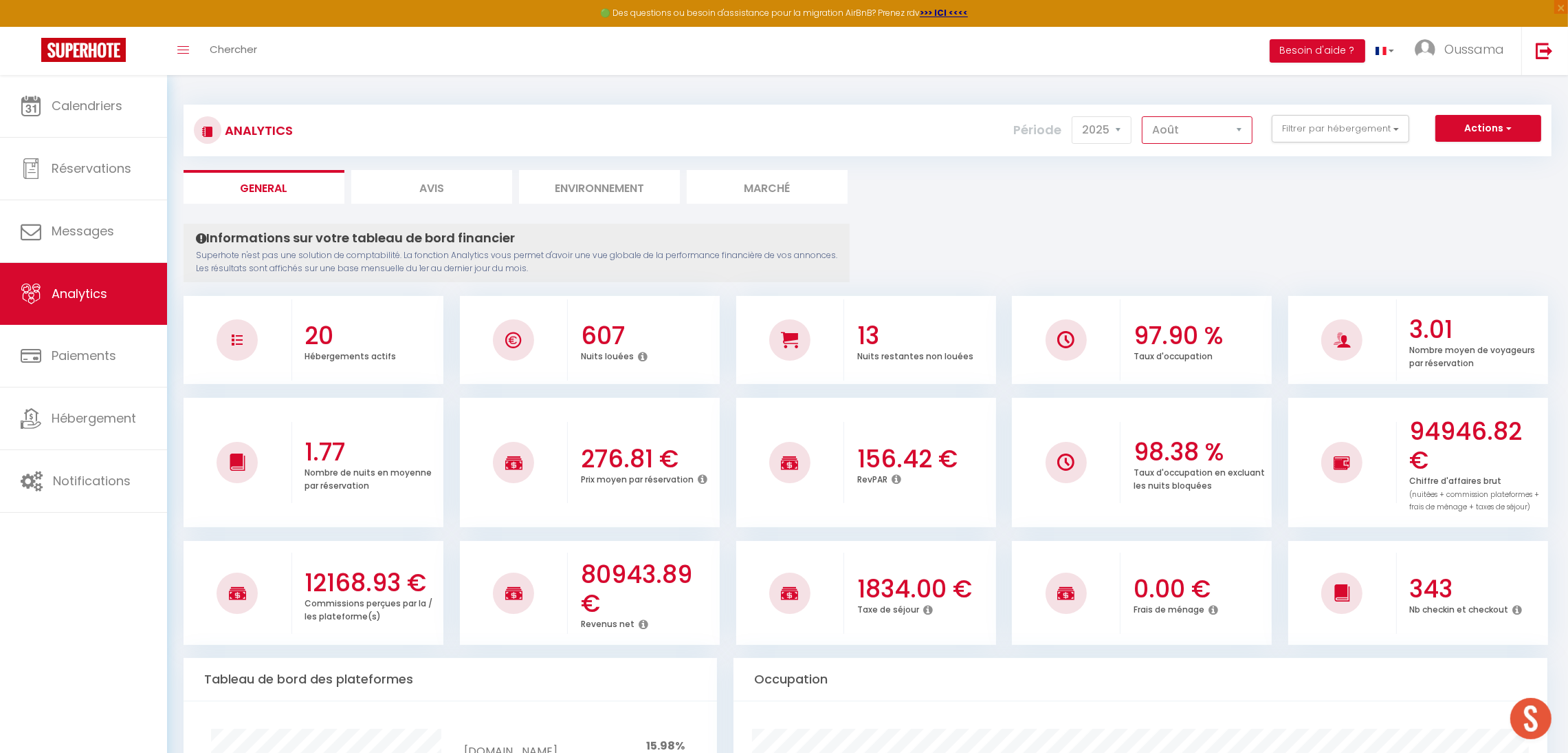
click at [1207, 136] on select "[PERSON_NAME] Mars [PERSON_NAME] Juin Juillet Août Septembre Octobre Novembre D…" at bounding box center [1197, 130] width 111 height 28
select select "9"
click at [1144, 117] on select "[PERSON_NAME] Mars [PERSON_NAME] Juin Juillet Août Septembre Octobre Novembre D…" at bounding box center [1197, 130] width 111 height 28
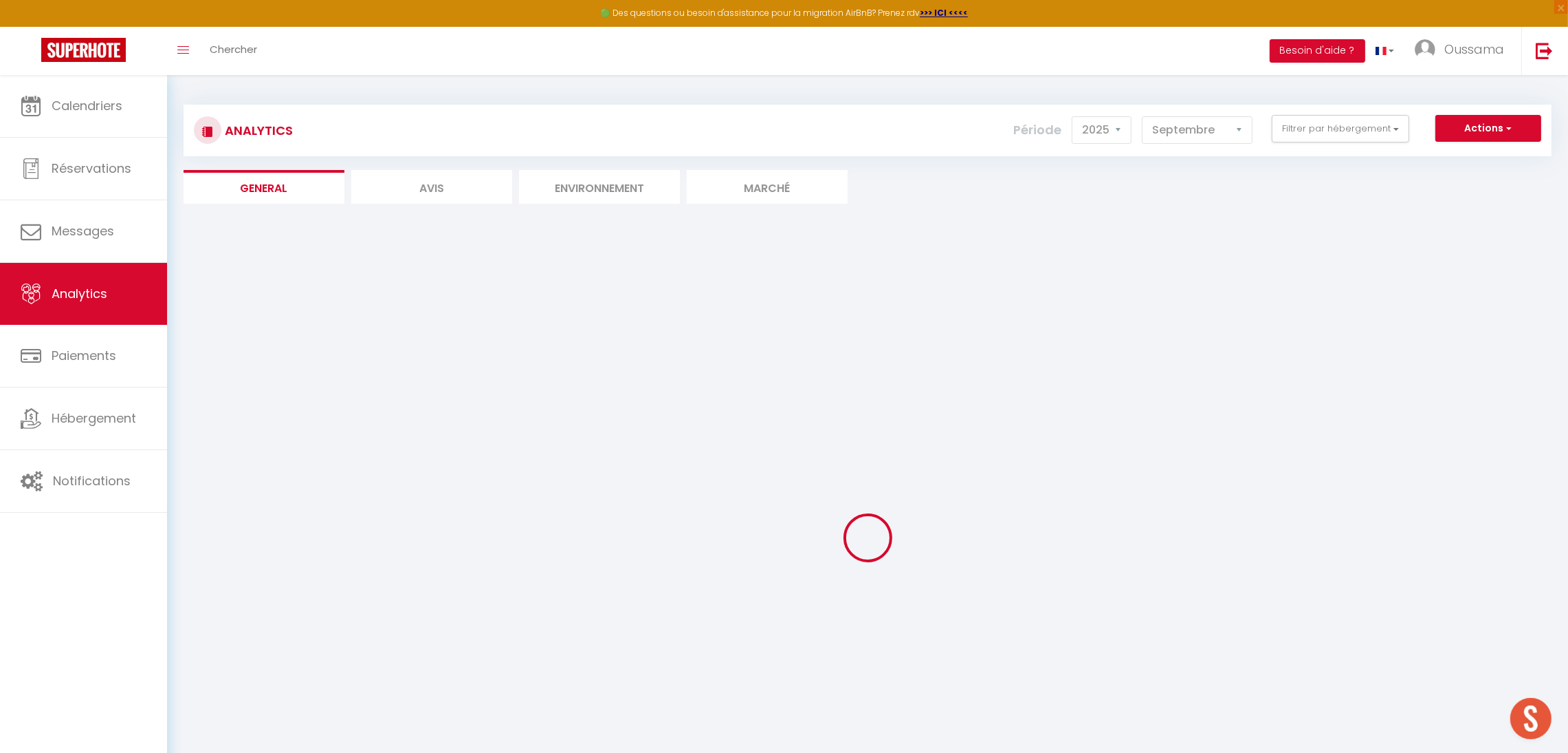
click at [1066, 290] on div at bounding box center [868, 538] width 1368 height 629
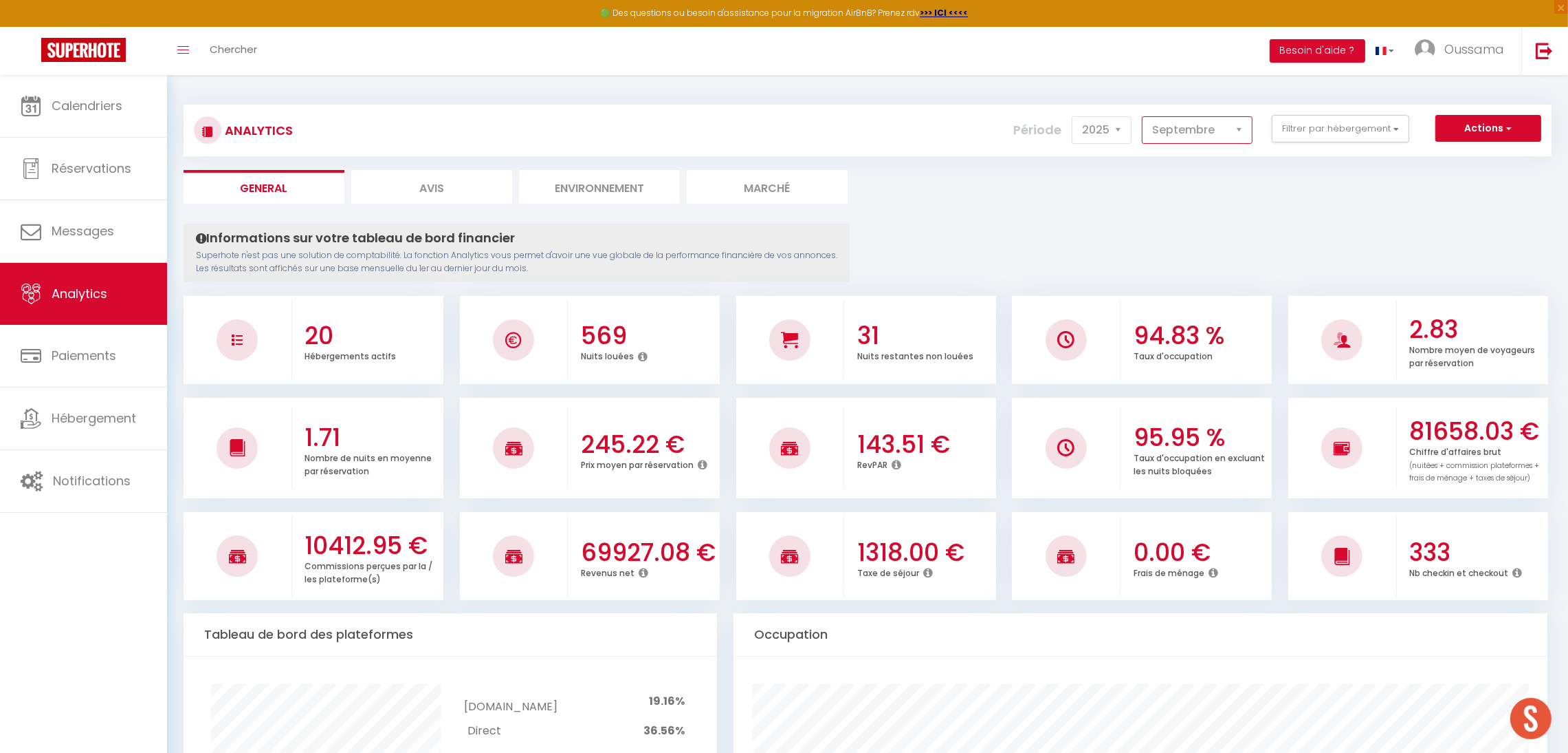
click at [1198, 128] on select "[PERSON_NAME] Mars [PERSON_NAME] Juin Juillet Août Septembre Octobre Novembre D…" at bounding box center [1197, 130] width 111 height 28
